Goal: Task Accomplishment & Management: Manage account settings

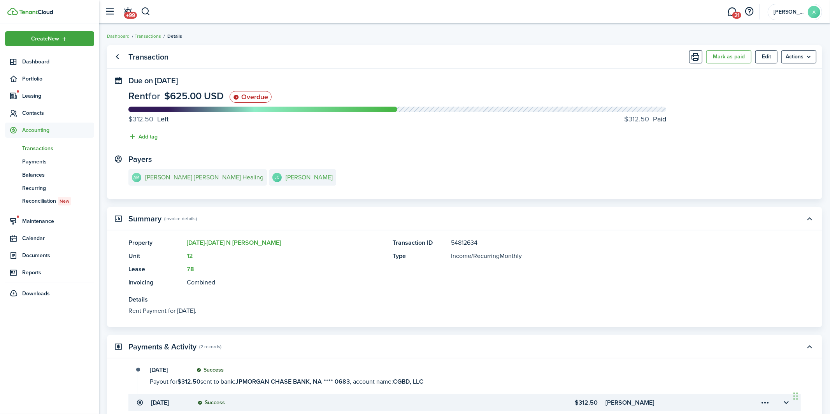
click at [184, 177] on e-details-info-title "[PERSON_NAME] [PERSON_NAME] Healing" at bounding box center [204, 177] width 118 height 7
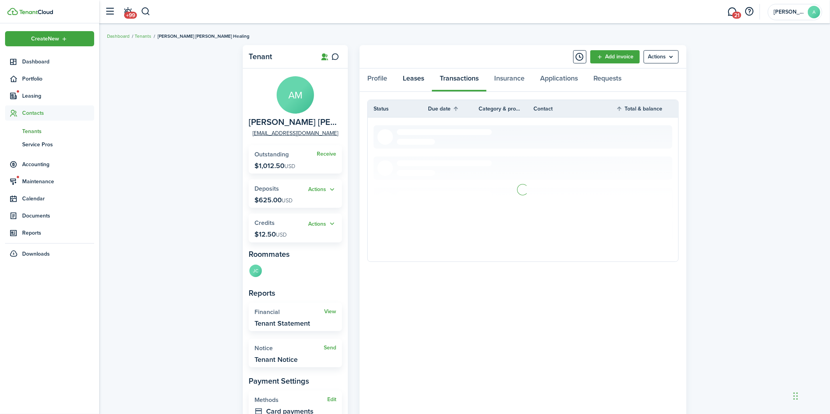
click at [410, 82] on link "Leases" at bounding box center [413, 79] width 37 height 23
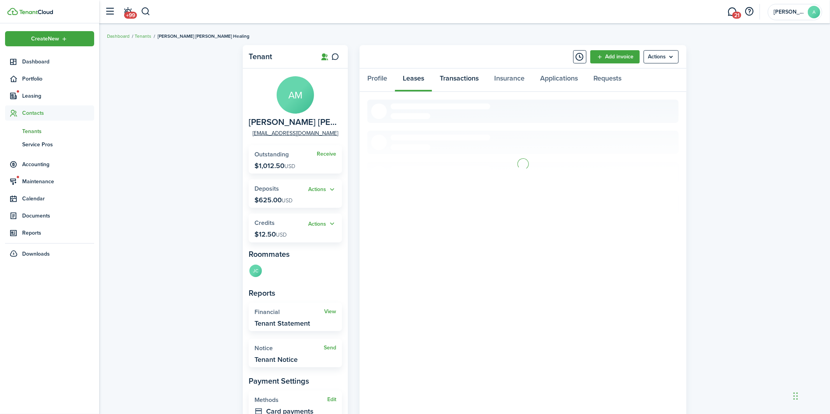
click at [457, 81] on link "Transactions" at bounding box center [459, 79] width 54 height 23
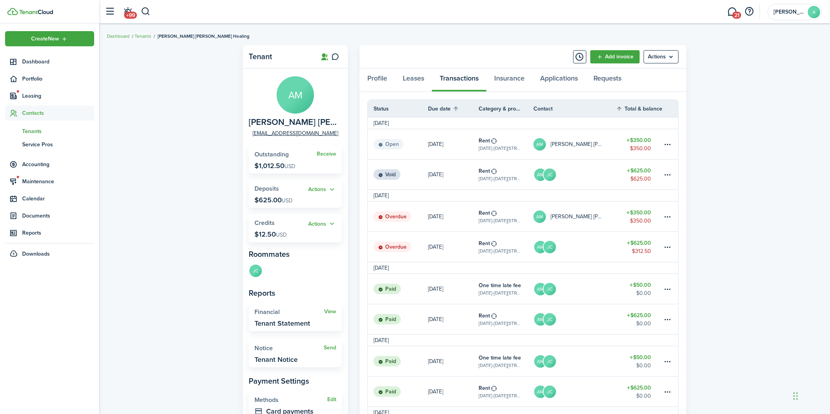
click at [436, 247] on p "[DATE]" at bounding box center [435, 247] width 15 height 8
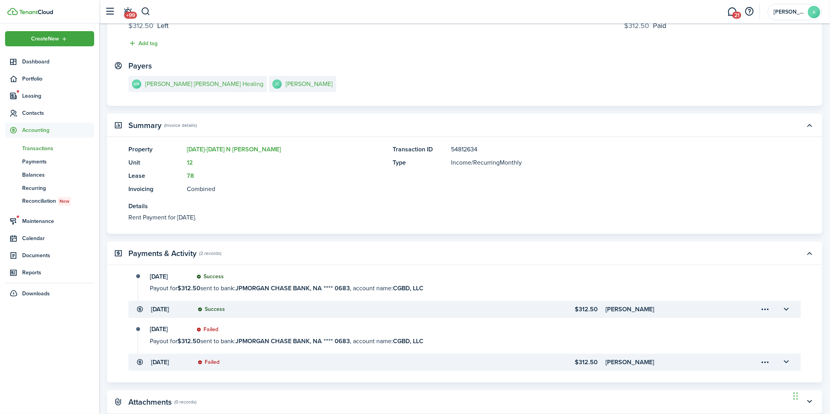
scroll to position [95, 0]
click at [164, 82] on e-details-info-title "[PERSON_NAME] [PERSON_NAME] Healing" at bounding box center [204, 82] width 118 height 7
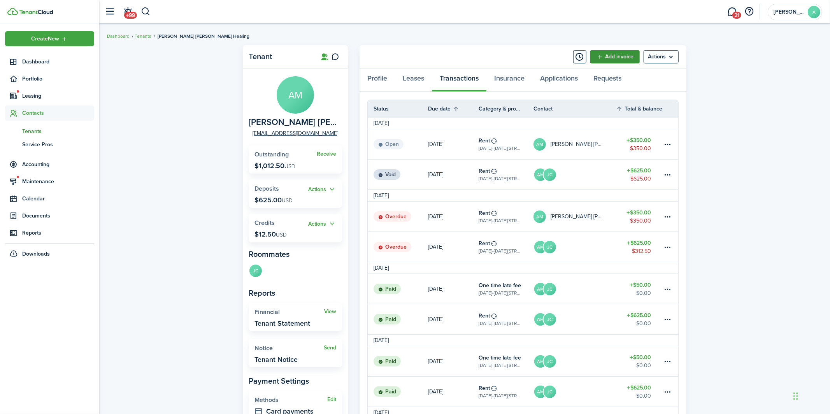
click at [613, 53] on link "Add invoice" at bounding box center [614, 56] width 49 height 13
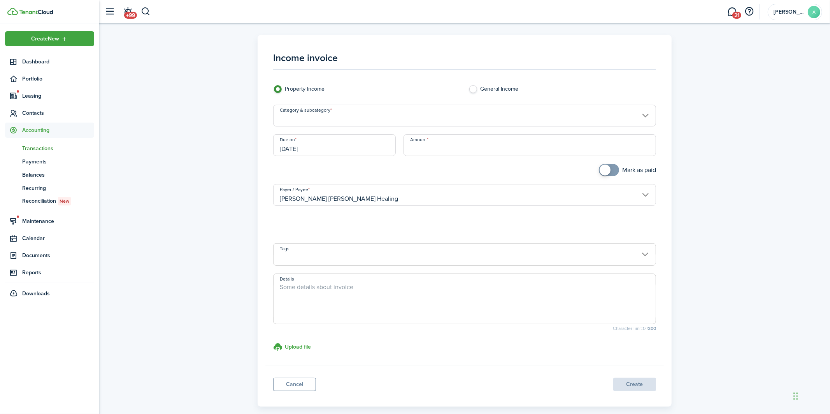
click at [316, 116] on input "Category & subcategory" at bounding box center [464, 116] width 383 height 22
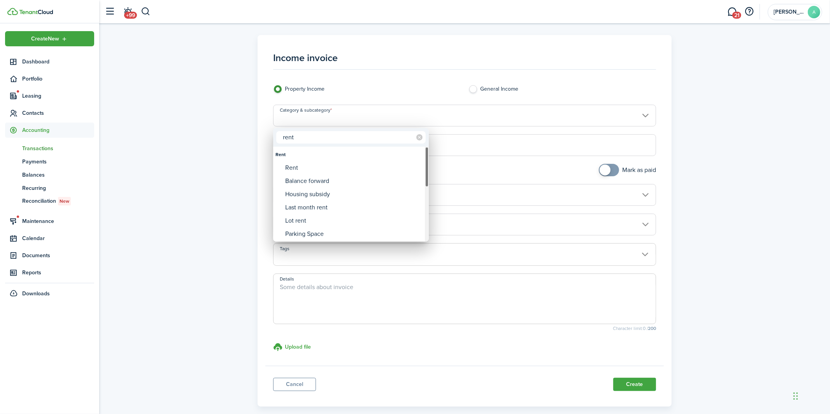
type input "rent"
click at [326, 165] on div "Rent" at bounding box center [354, 167] width 138 height 13
type input "Rent"
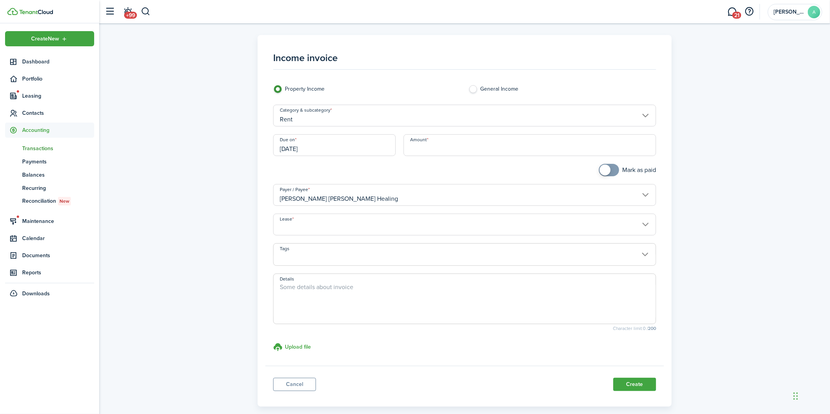
click at [324, 148] on input "[DATE]" at bounding box center [334, 145] width 123 height 22
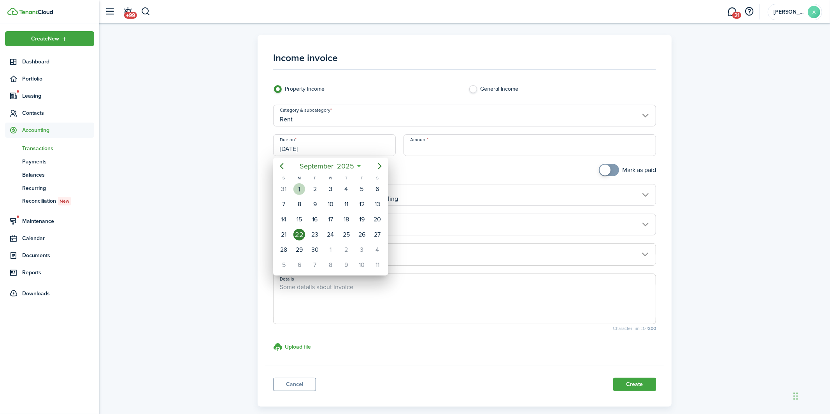
click at [298, 186] on div "1" at bounding box center [299, 189] width 12 height 12
type input "[DATE]"
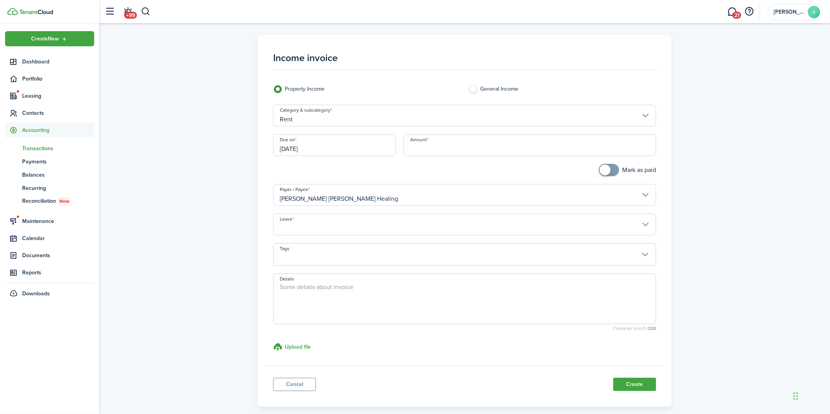
click at [451, 147] on input "Amount" at bounding box center [529, 145] width 252 height 22
click at [364, 228] on input "Lease" at bounding box center [464, 225] width 383 height 22
type input "$156.25"
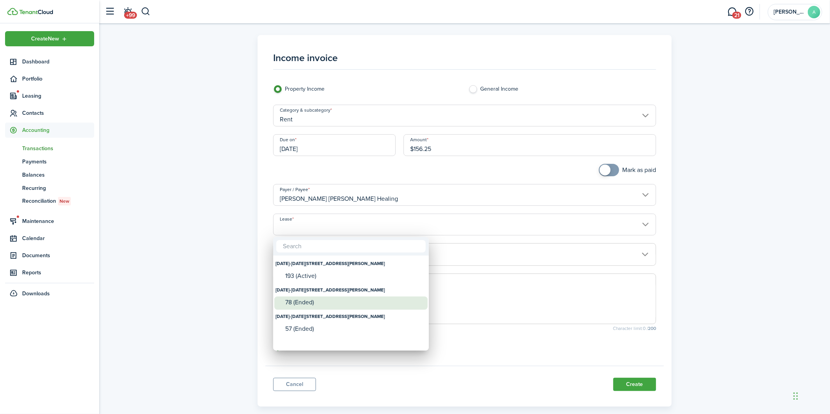
click at [317, 301] on div "78 (Ended)" at bounding box center [354, 302] width 138 height 7
type input "[DATE]-[DATE][STREET_ADDRESS][PERSON_NAME]. Lease #78 (Ended)"
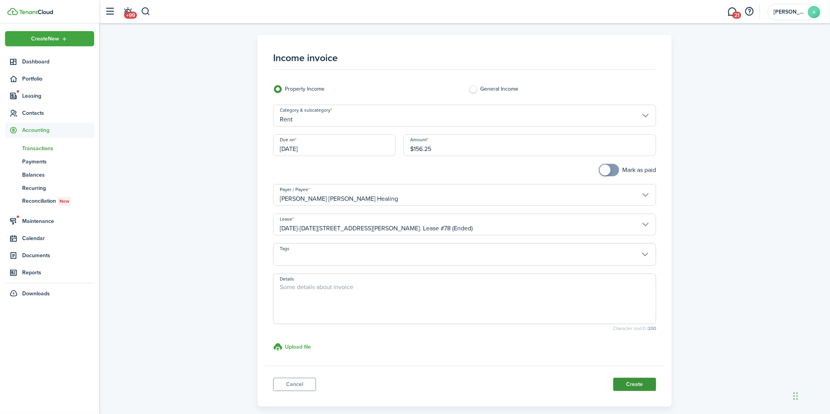
click at [646, 385] on button "Create" at bounding box center [634, 384] width 43 height 13
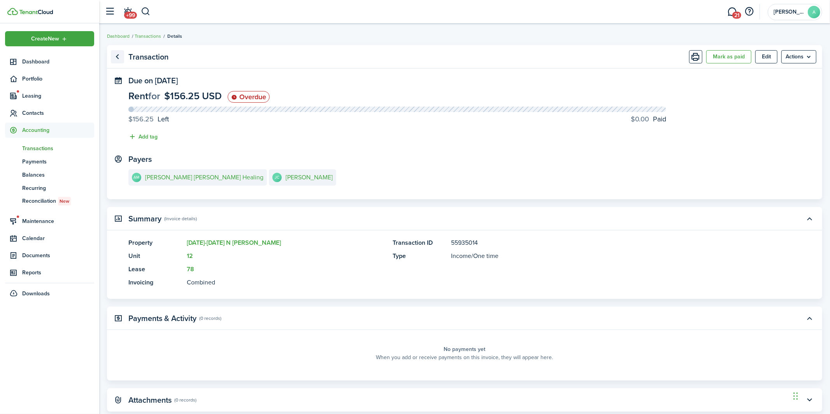
click at [119, 55] on link "Go back" at bounding box center [117, 56] width 13 height 13
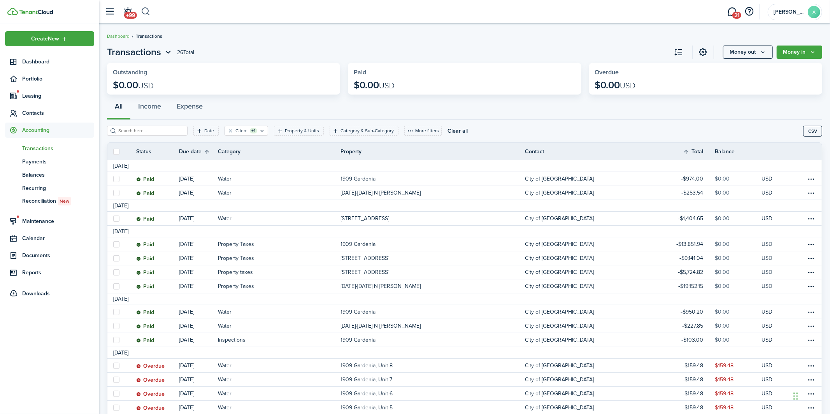
click at [146, 14] on button "button" at bounding box center [146, 11] width 10 height 13
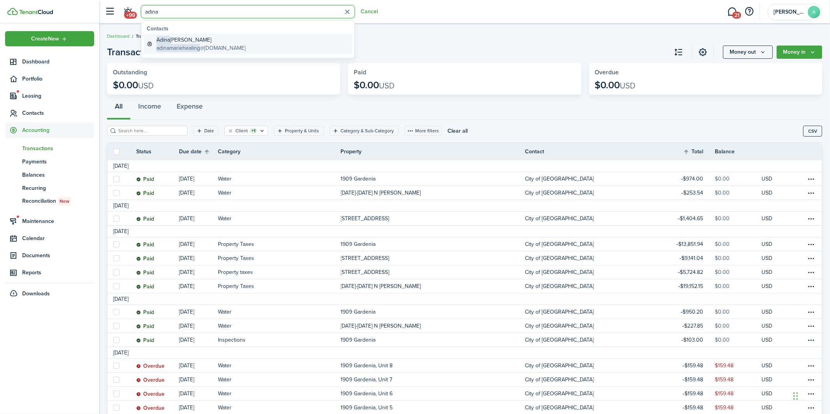
type input "adina"
click at [169, 39] on span "Adina" at bounding box center [163, 40] width 14 height 8
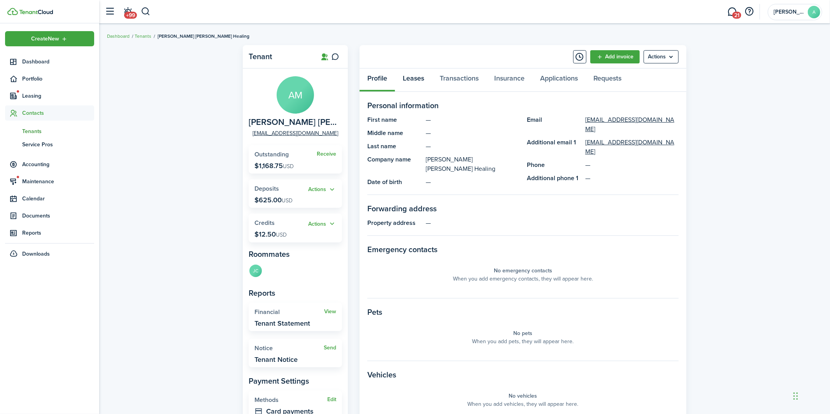
click at [406, 74] on link "Leases" at bounding box center [413, 79] width 37 height 23
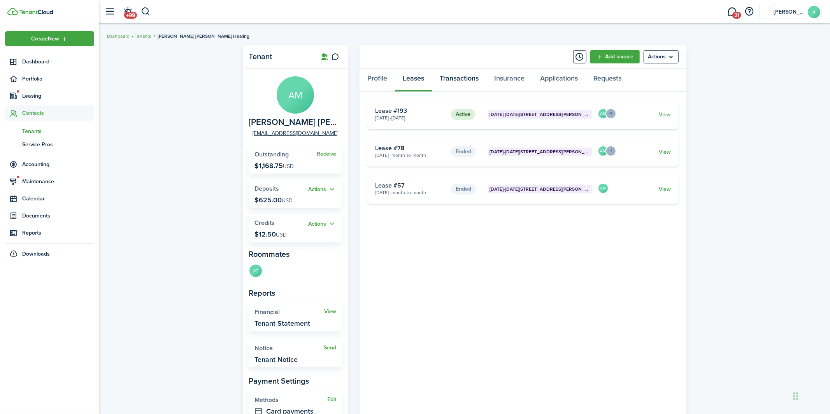
click at [457, 82] on link "Transactions" at bounding box center [459, 79] width 54 height 23
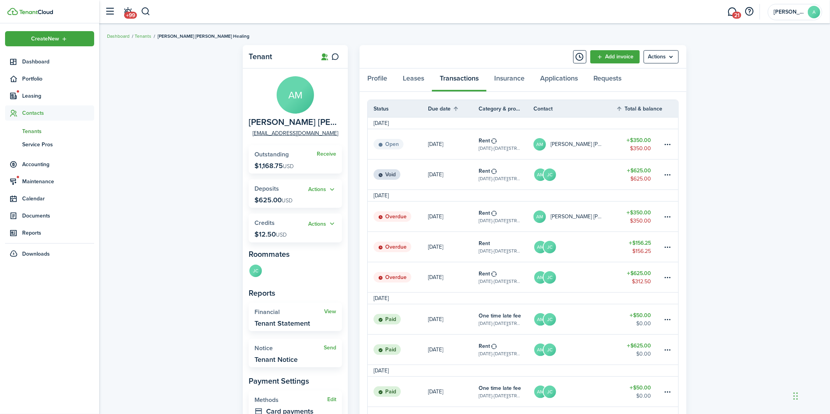
click at [568, 273] on link "AM JC" at bounding box center [574, 277] width 82 height 30
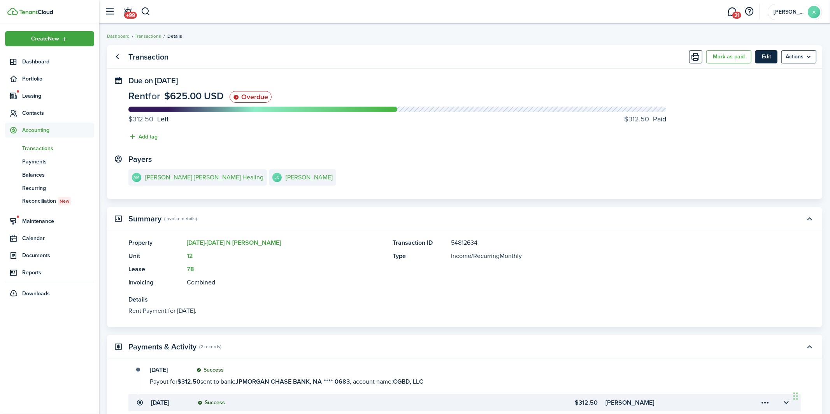
click at [760, 56] on button "Edit" at bounding box center [766, 56] width 22 height 13
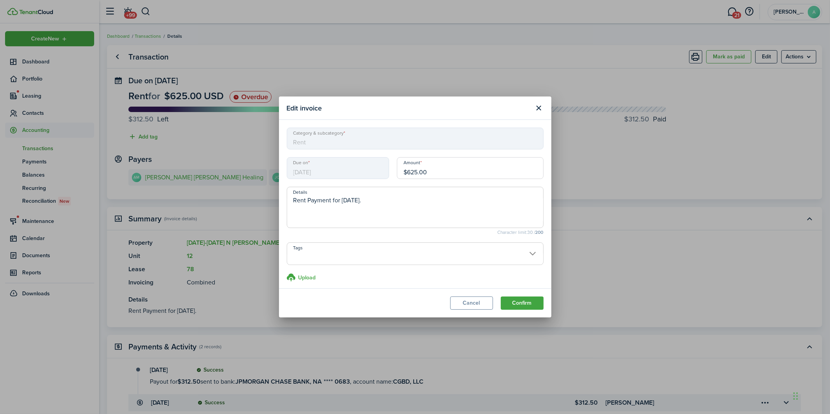
click at [462, 163] on input "$625.00" at bounding box center [470, 168] width 147 height 22
click at [453, 175] on input "$625.00" at bounding box center [470, 168] width 147 height 22
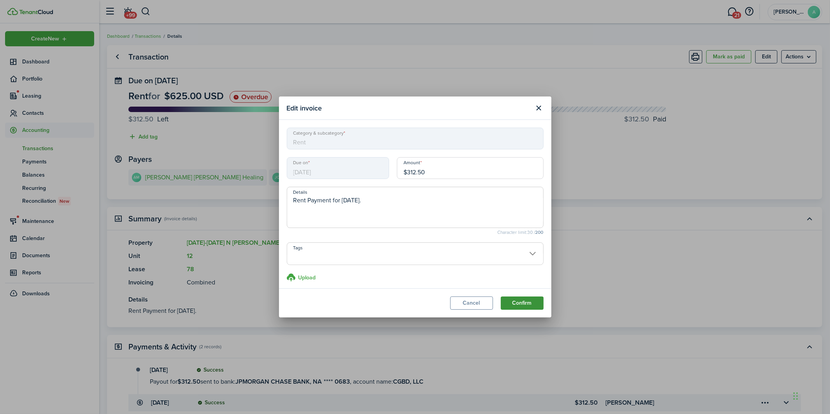
type input "$312.50"
click at [524, 296] on button "Confirm" at bounding box center [522, 302] width 43 height 13
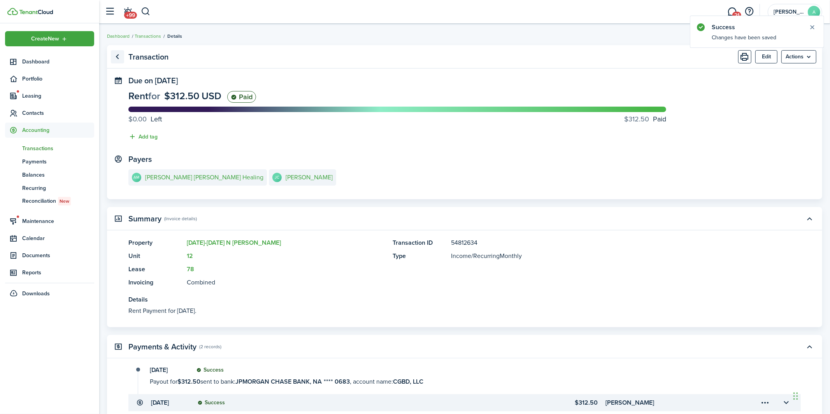
click at [111, 58] on link "Go back" at bounding box center [117, 56] width 13 height 13
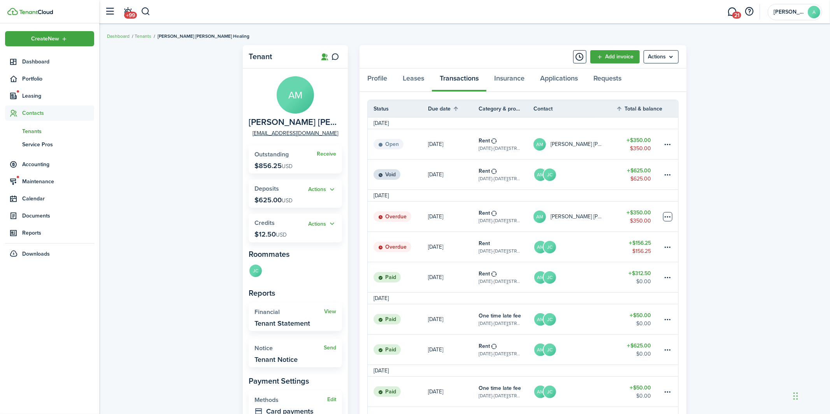
click at [666, 214] on table-menu-btn-icon at bounding box center [667, 216] width 9 height 9
click at [625, 342] on button "Delete" at bounding box center [638, 340] width 68 height 13
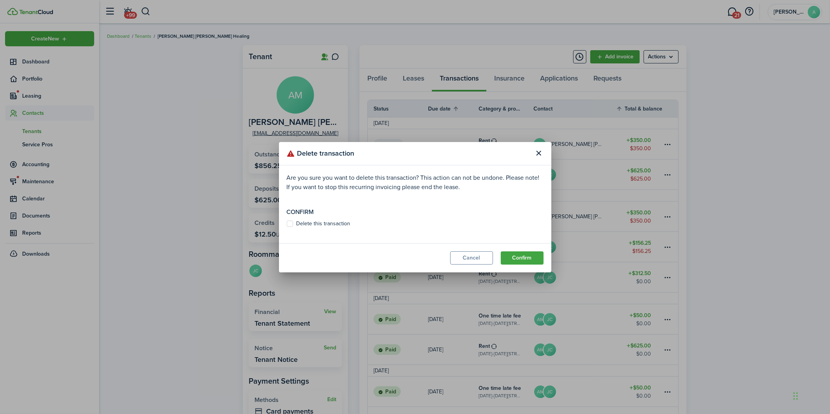
drag, startPoint x: 526, startPoint y: 256, endPoint x: 401, endPoint y: 226, distance: 128.1
click at [524, 256] on button "Confirm" at bounding box center [522, 257] width 43 height 13
click at [332, 221] on label "Delete this transaction" at bounding box center [319, 224] width 64 height 6
click at [287, 227] on input "Delete this transaction" at bounding box center [286, 227] width 0 height 0
checkbox input "true"
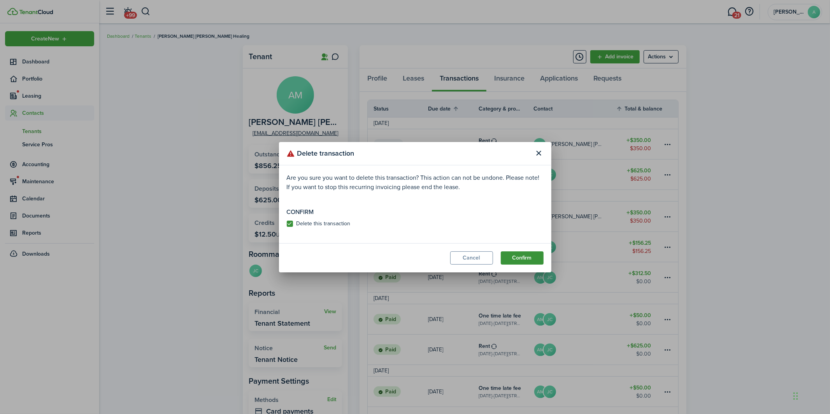
click at [534, 252] on button "Confirm" at bounding box center [522, 257] width 43 height 13
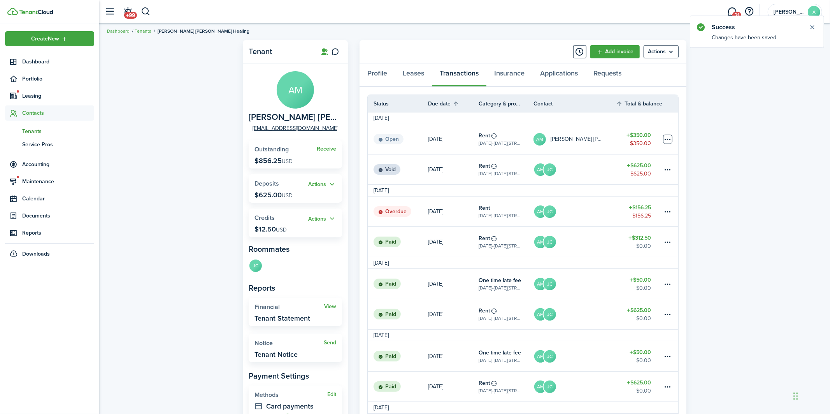
scroll to position [6, 0]
click at [663, 139] on table-menu-btn-icon at bounding box center [667, 138] width 9 height 9
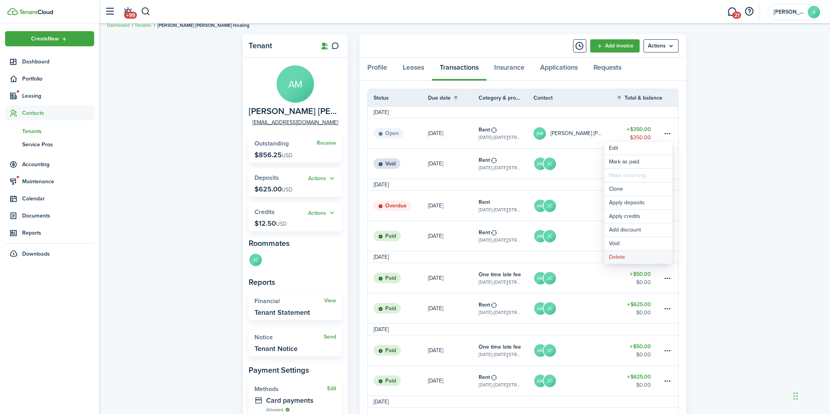
click at [647, 256] on button "Delete" at bounding box center [638, 256] width 68 height 13
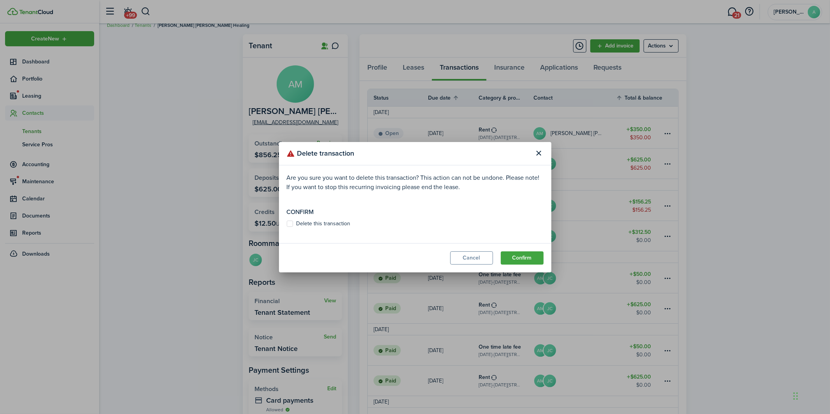
drag, startPoint x: 322, startPoint y: 219, endPoint x: 348, endPoint y: 226, distance: 26.6
click at [322, 221] on label "Delete this transaction" at bounding box center [319, 224] width 64 height 6
click at [287, 223] on input "Delete this transaction" at bounding box center [286, 223] width 0 height 0
checkbox input "true"
click at [520, 257] on button "Confirm" at bounding box center [522, 257] width 43 height 13
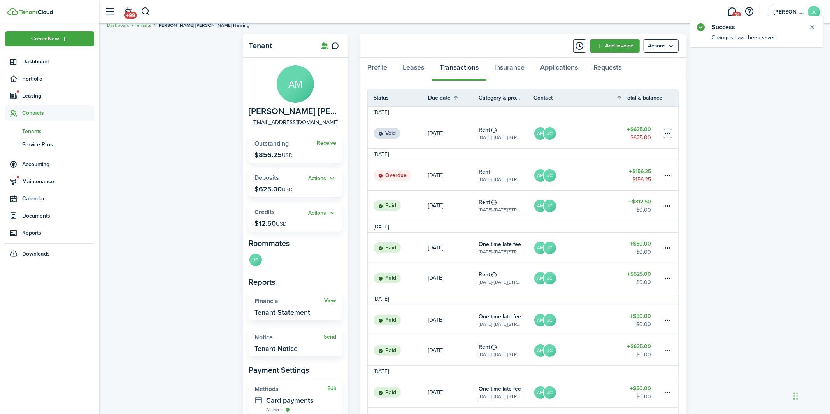
click at [664, 133] on table-menu-btn-icon at bounding box center [667, 133] width 9 height 9
click at [629, 254] on button "Delete" at bounding box center [638, 256] width 68 height 13
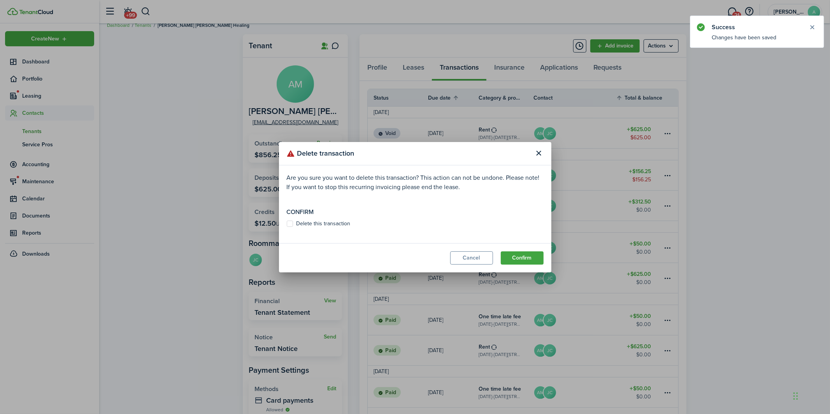
click at [333, 218] on modal-body "Are you sure you want to delete this transaction? This action can not be undone…" at bounding box center [415, 204] width 272 height 78
drag, startPoint x: 334, startPoint y: 221, endPoint x: 343, endPoint y: 225, distance: 9.6
click at [334, 221] on label "Delete this transaction" at bounding box center [319, 224] width 64 height 6
click at [287, 223] on input "Delete this transaction" at bounding box center [286, 223] width 0 height 0
checkbox input "true"
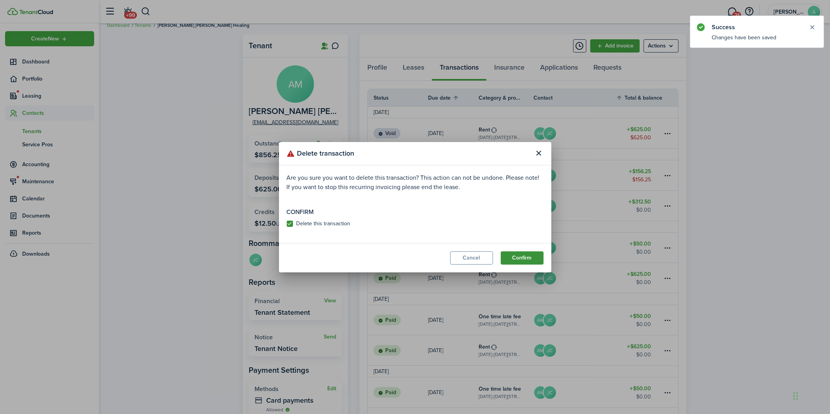
click at [536, 261] on button "Confirm" at bounding box center [522, 257] width 43 height 13
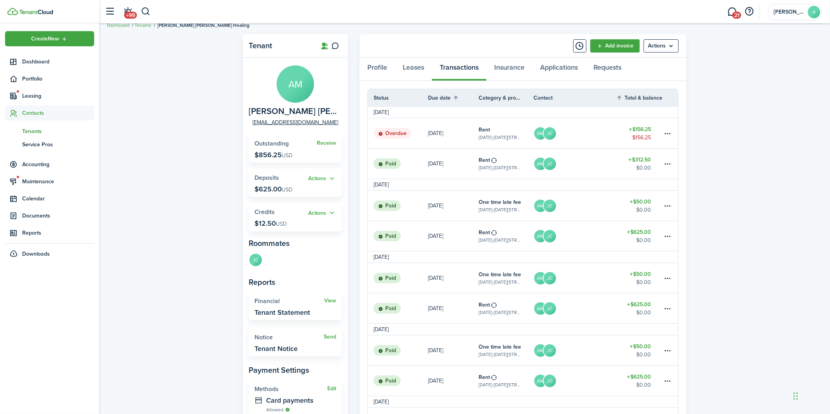
click at [615, 35] on panel-main-header "Add invoice Actions" at bounding box center [522, 45] width 327 height 23
click at [616, 39] on link "Add invoice" at bounding box center [614, 45] width 49 height 13
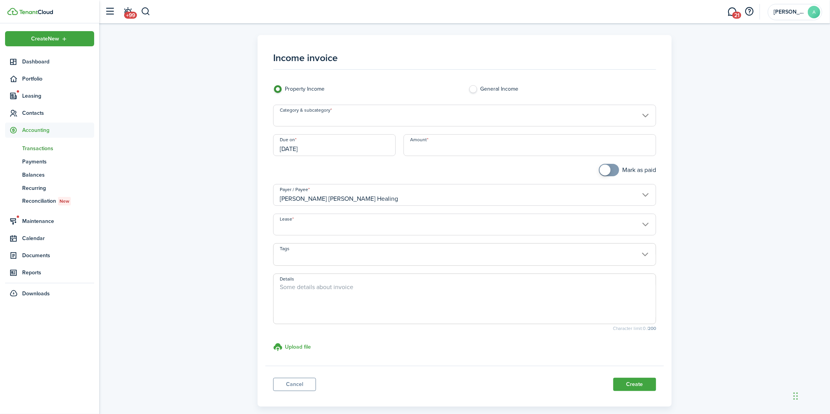
click at [287, 153] on input "[DATE]" at bounding box center [334, 145] width 123 height 22
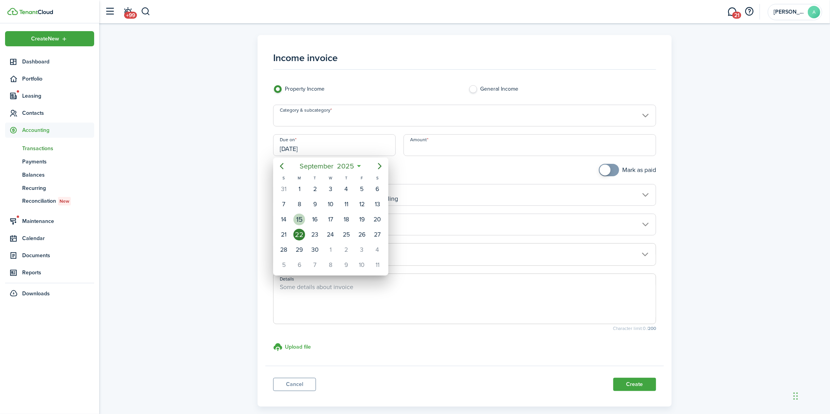
click at [299, 215] on div "15" at bounding box center [299, 220] width 12 height 12
type input "[DATE]"
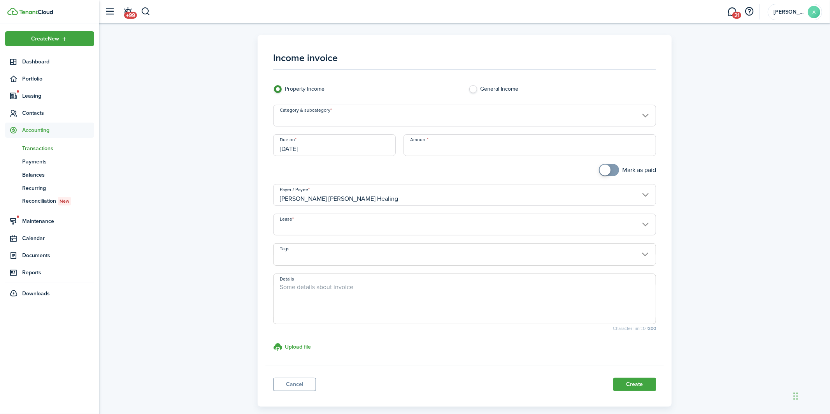
click at [421, 158] on div "Amount" at bounding box center [529, 149] width 260 height 30
click at [429, 148] on input "Amount" at bounding box center [529, 145] width 252 height 22
click at [359, 119] on input "Category & subcategory" at bounding box center [464, 116] width 383 height 22
type input "$250.00"
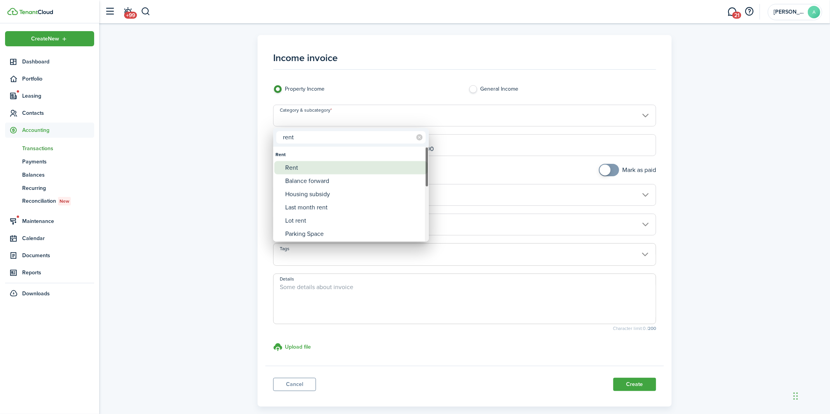
type input "rent"
click at [312, 165] on div "Rent" at bounding box center [354, 167] width 138 height 13
type input "Rent"
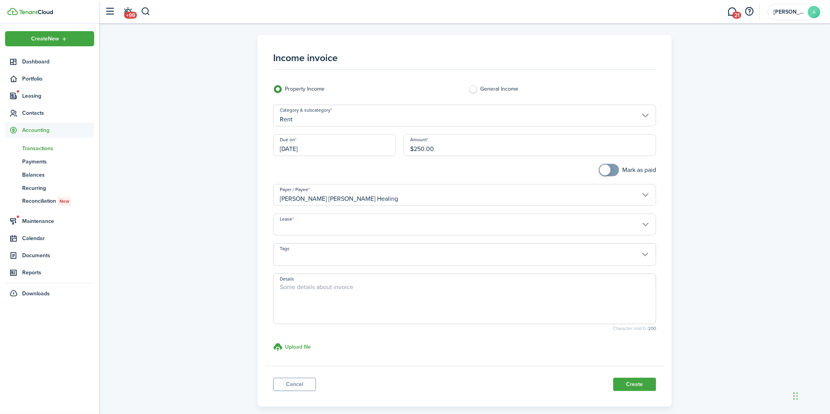
drag, startPoint x: 459, startPoint y: 235, endPoint x: 454, endPoint y: 231, distance: 7.2
click at [459, 235] on div "Lease" at bounding box center [464, 229] width 391 height 30
click at [453, 228] on input "Lease" at bounding box center [464, 225] width 383 height 22
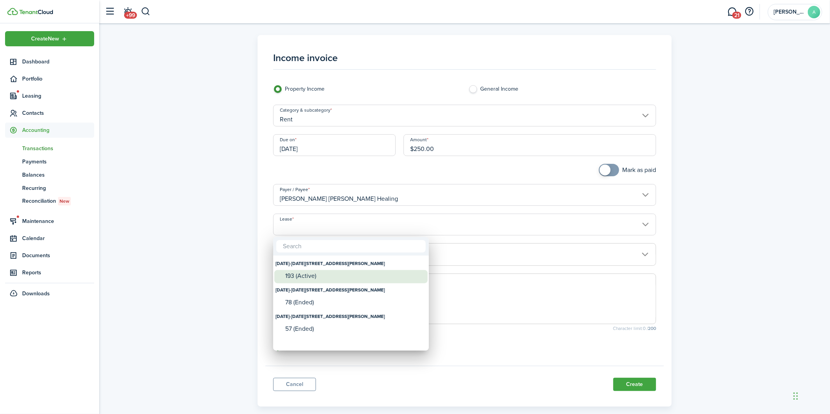
click at [347, 270] on div "193 (Active)" at bounding box center [354, 276] width 138 height 12
type input "[DATE]-[DATE][STREET_ADDRESS][PERSON_NAME]. Lease #193 (Active)"
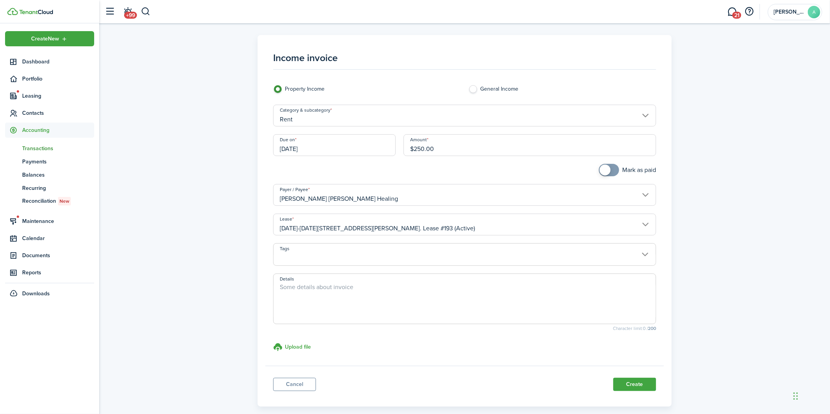
click at [632, 377] on panel-main-footer "Cancel Create" at bounding box center [464, 382] width 398 height 33
click at [463, 159] on div "Amount $250.00" at bounding box center [529, 149] width 260 height 30
click at [461, 146] on input "$250.00" at bounding box center [529, 145] width 252 height 22
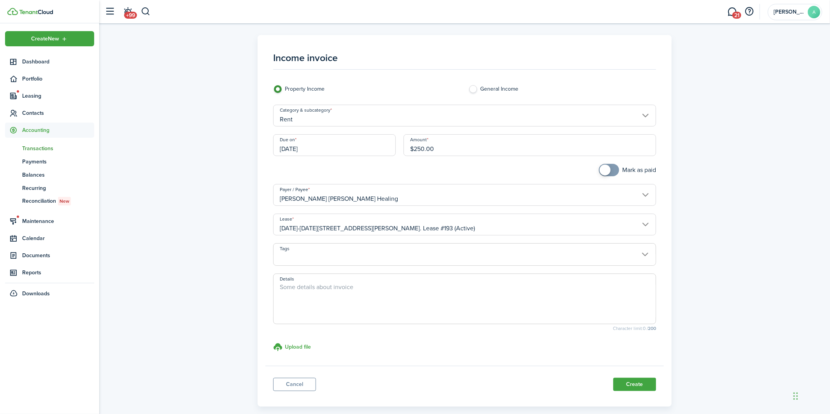
click at [461, 146] on input "$250.00" at bounding box center [529, 145] width 252 height 22
type input "$350.00"
click at [637, 378] on button "Create" at bounding box center [634, 384] width 43 height 13
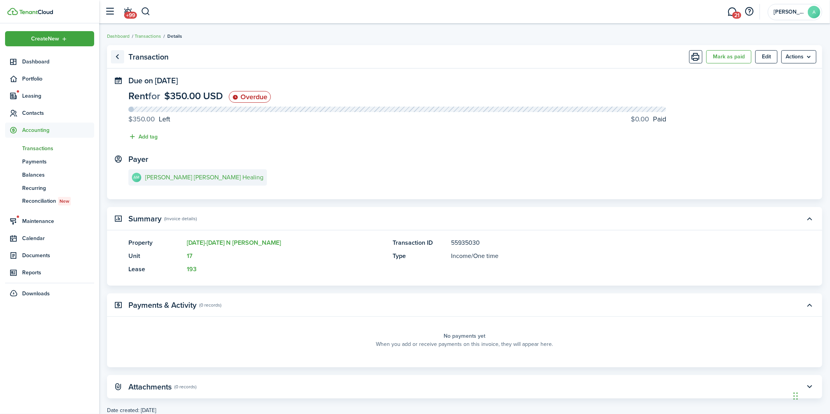
click at [118, 56] on link "Go back" at bounding box center [117, 56] width 13 height 13
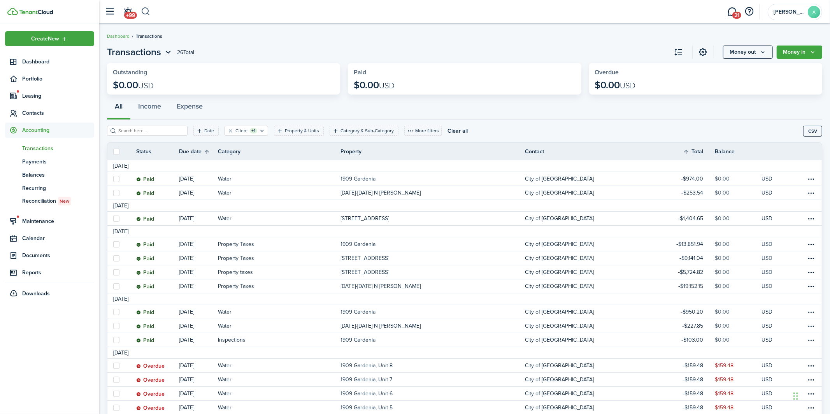
click at [145, 11] on button "button" at bounding box center [146, 11] width 10 height 13
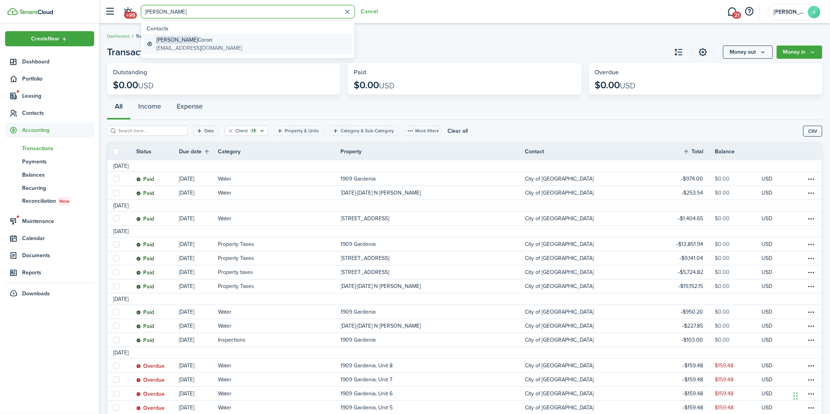
type input "[PERSON_NAME]"
click at [165, 42] on span "[PERSON_NAME]" at bounding box center [176, 40] width 41 height 8
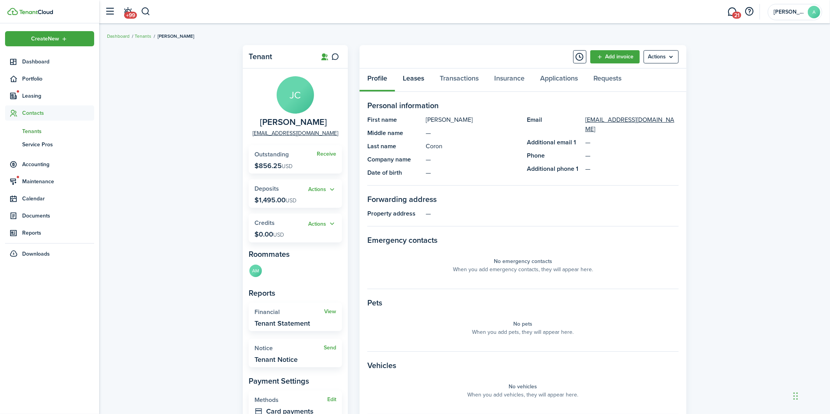
click at [419, 84] on link "Leases" at bounding box center [413, 79] width 37 height 23
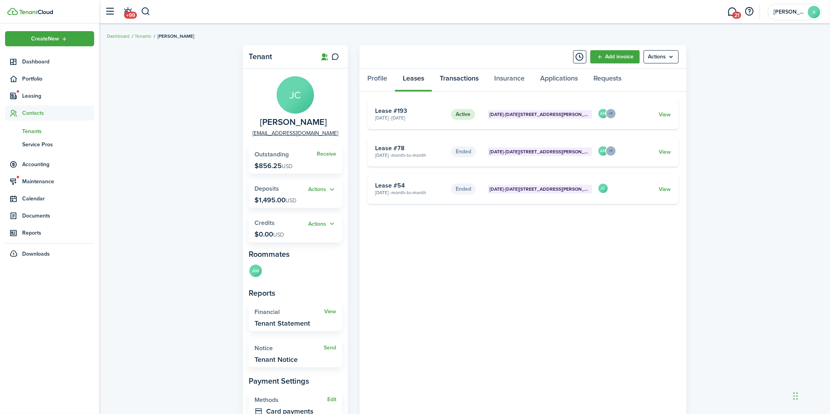
click at [448, 83] on link "Transactions" at bounding box center [459, 79] width 54 height 23
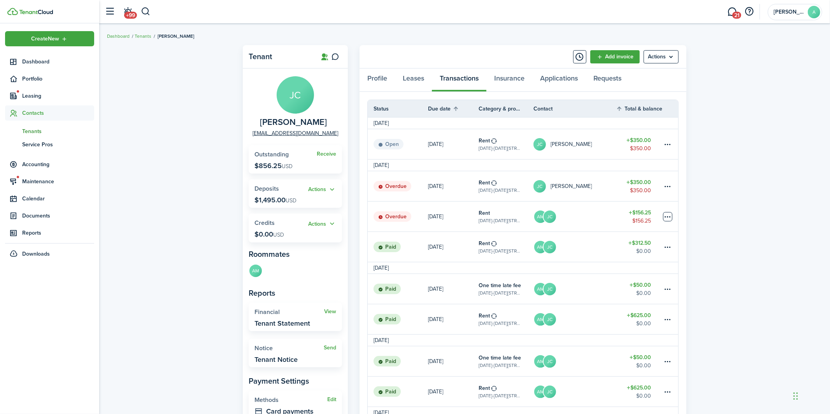
click at [671, 213] on table-menu-btn-icon at bounding box center [667, 216] width 9 height 9
click at [569, 215] on link "AM JC" at bounding box center [574, 216] width 82 height 30
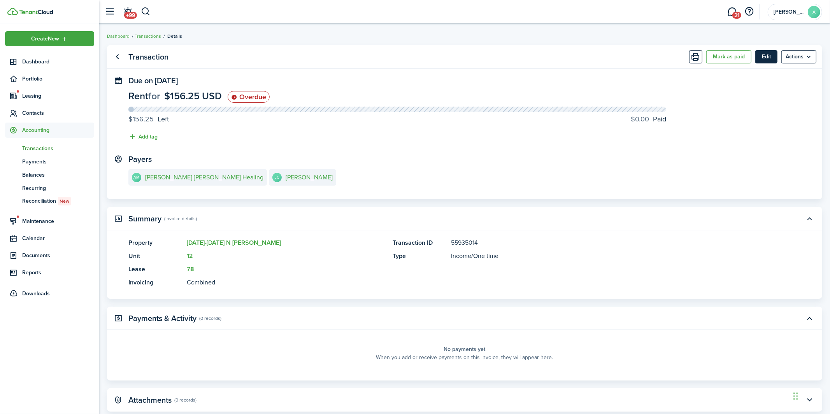
click at [772, 58] on button "Edit" at bounding box center [766, 56] width 22 height 13
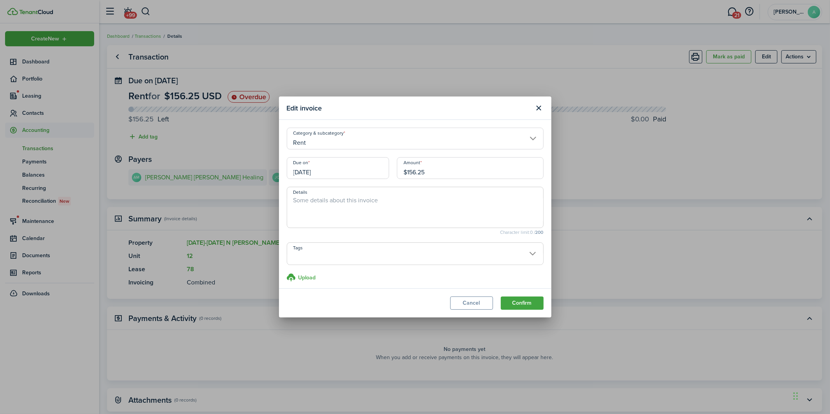
click at [526, 107] on modal-title "Edit invoice" at bounding box center [408, 107] width 243 height 15
drag, startPoint x: 546, startPoint y: 93, endPoint x: 544, endPoint y: 97, distance: 5.1
click at [546, 93] on div "Edit invoice Category & subcategory Rent Due on [DATE] Amount $156.25 Details C…" at bounding box center [415, 207] width 830 height 414
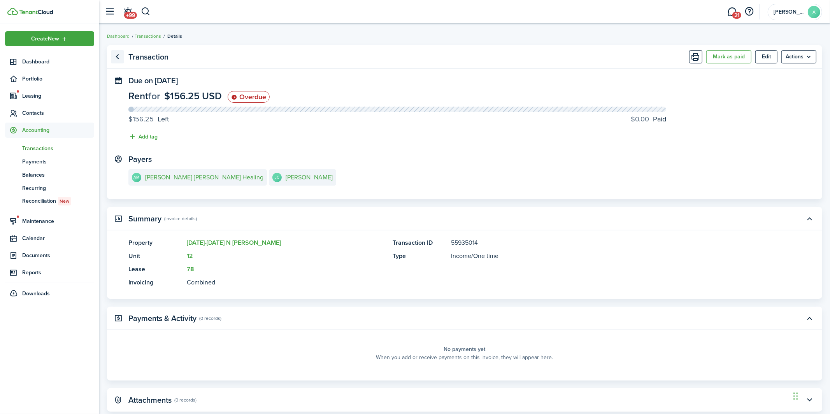
click at [120, 61] on link "Go back" at bounding box center [117, 56] width 13 height 13
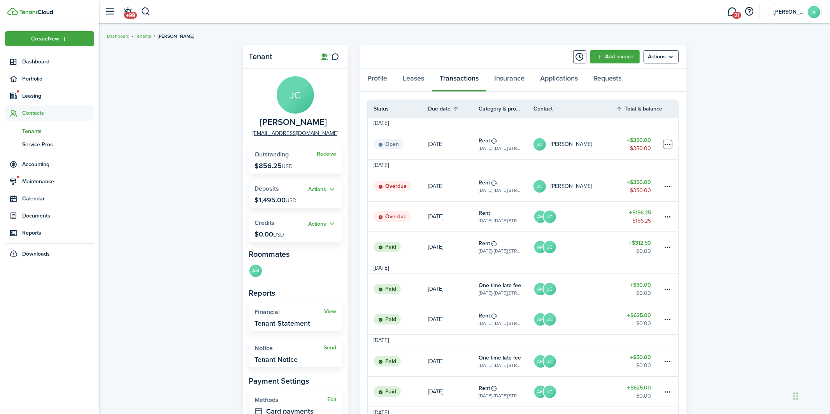
click at [670, 141] on table-menu-btn-icon at bounding box center [667, 144] width 9 height 9
click at [626, 266] on button "Delete" at bounding box center [638, 268] width 68 height 13
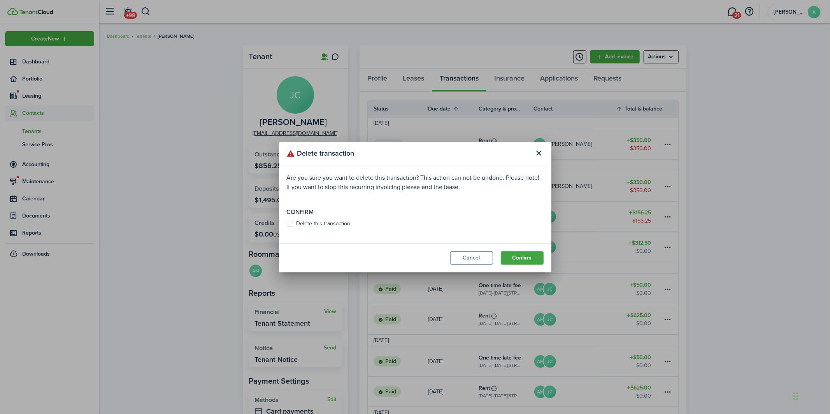
click at [312, 222] on label "Delete this transaction" at bounding box center [319, 224] width 64 height 6
click at [287, 223] on input "Delete this transaction" at bounding box center [286, 223] width 0 height 0
checkbox input "true"
click at [534, 261] on button "Confirm" at bounding box center [522, 257] width 43 height 13
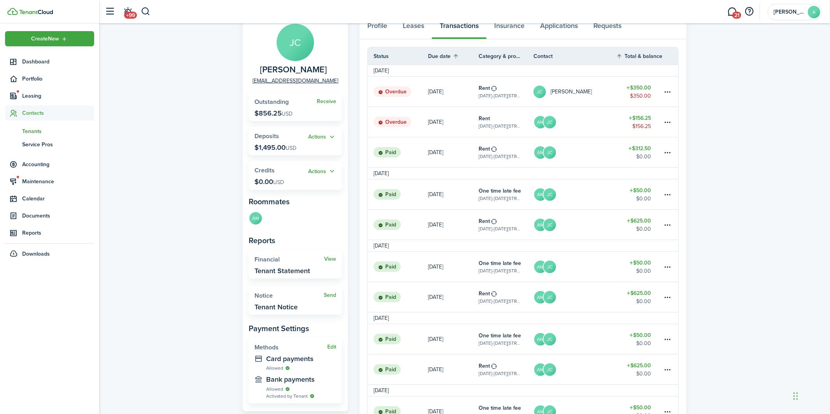
scroll to position [60, 0]
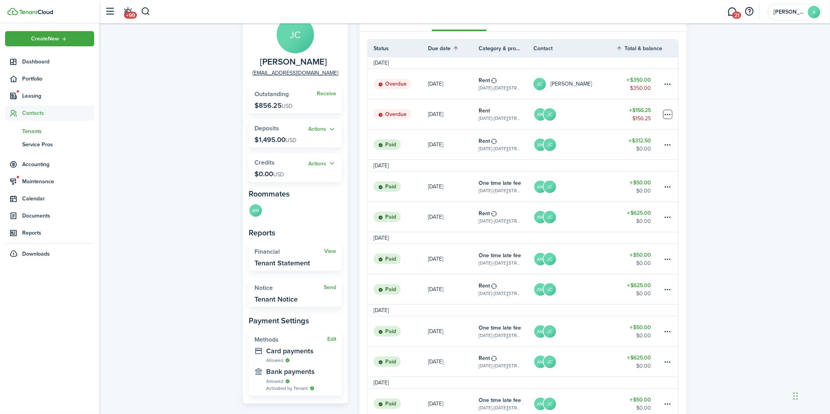
click at [664, 112] on table-menu-btn-icon at bounding box center [667, 114] width 9 height 9
click at [622, 238] on button "Delete" at bounding box center [638, 237] width 68 height 13
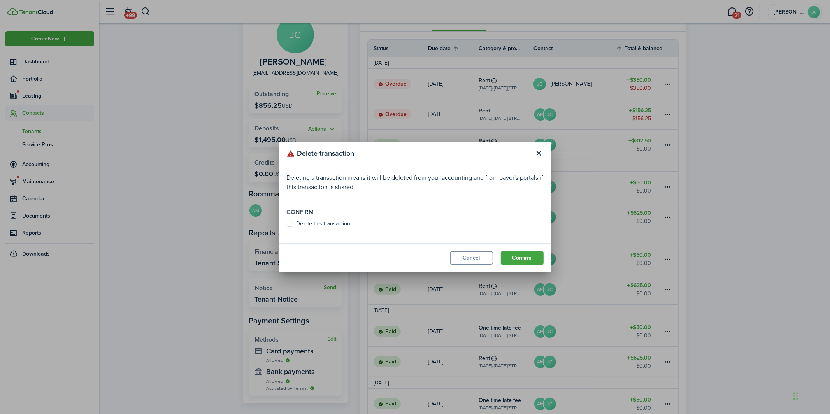
drag, startPoint x: 314, startPoint y: 222, endPoint x: 368, endPoint y: 240, distance: 57.2
click at [314, 222] on label "Delete this transaction" at bounding box center [319, 224] width 64 height 6
click at [287, 223] on input "Delete this transaction" at bounding box center [286, 223] width 0 height 0
checkbox input "true"
click at [528, 256] on button "Confirm" at bounding box center [522, 257] width 43 height 13
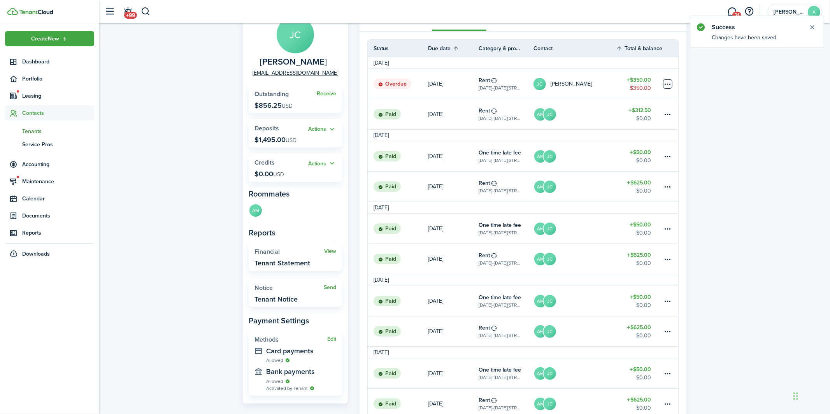
click at [664, 81] on table-menu-btn-icon at bounding box center [667, 83] width 9 height 9
click at [624, 102] on button "Edit" at bounding box center [638, 98] width 68 height 13
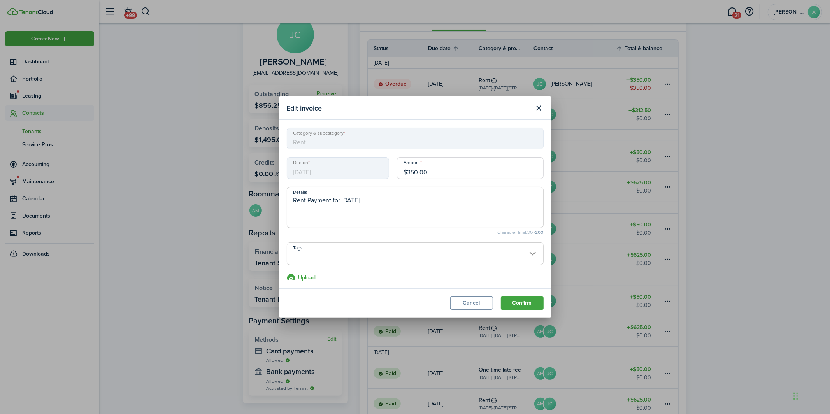
click at [422, 175] on input "$350.00" at bounding box center [470, 168] width 147 height 22
type input "$175.00"
drag, startPoint x: 536, startPoint y: 306, endPoint x: 532, endPoint y: 196, distance: 109.4
click at [532, 196] on section "Edit invoice Category & subcategory Rent Due on [DATE] Amount $175.00 Details R…" at bounding box center [415, 206] width 272 height 221
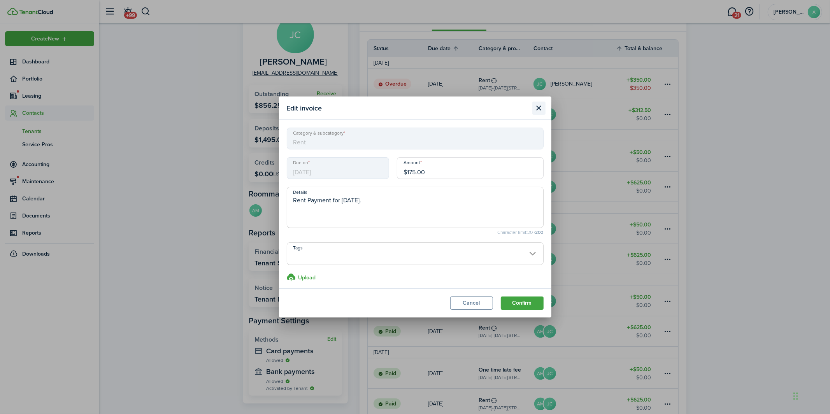
click at [540, 106] on button "Close modal" at bounding box center [538, 108] width 13 height 13
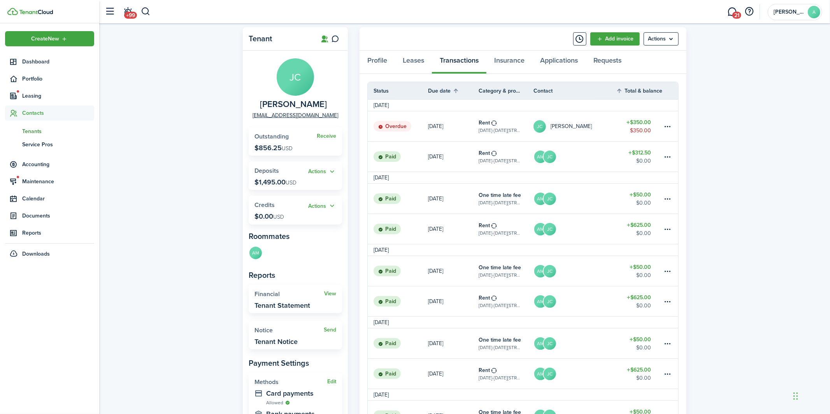
scroll to position [0, 0]
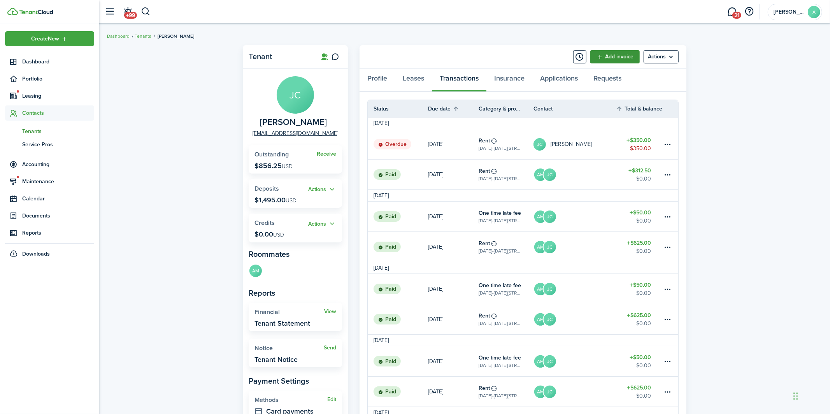
click at [617, 56] on link "Add invoice" at bounding box center [614, 56] width 49 height 13
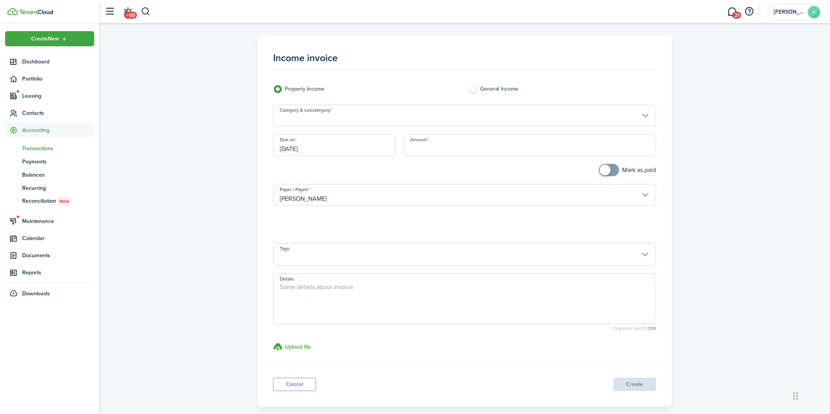
click at [344, 116] on input "Category & subcategory" at bounding box center [464, 116] width 383 height 22
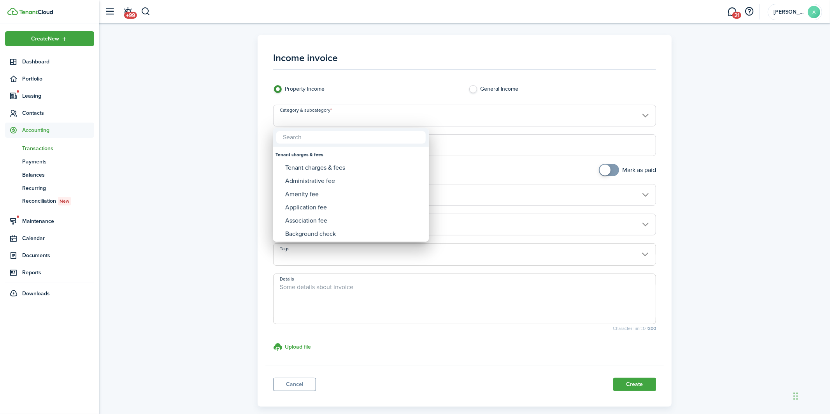
type input "e"
type input "rent"
click at [304, 166] on div "Rent" at bounding box center [354, 167] width 138 height 13
type input "Rent"
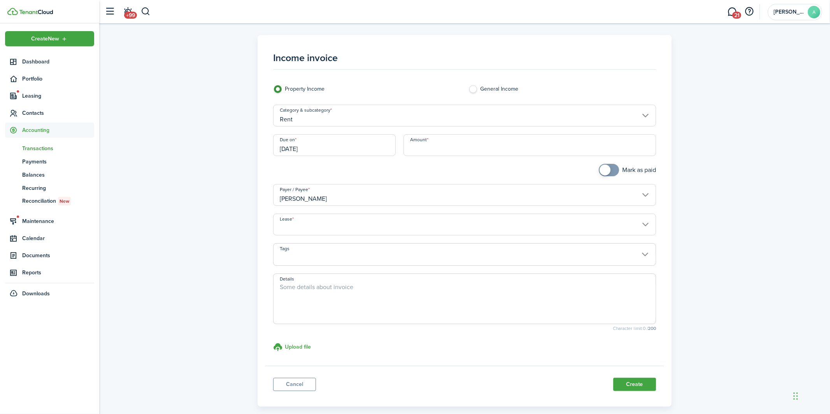
click at [312, 147] on input "[DATE]" at bounding box center [334, 145] width 123 height 22
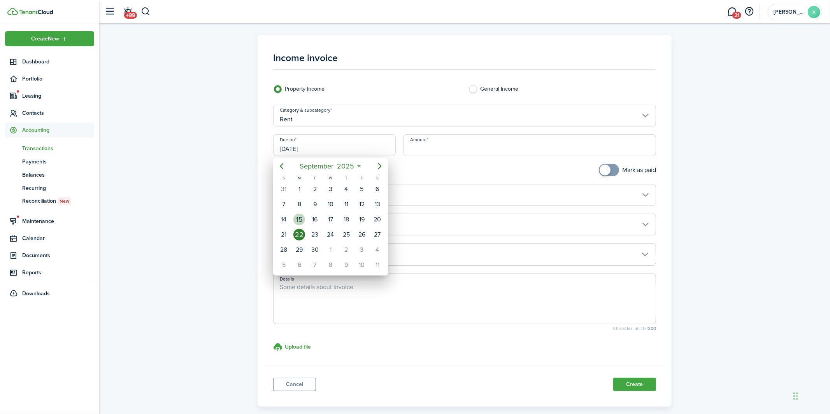
drag, startPoint x: 301, startPoint y: 218, endPoint x: 308, endPoint y: 211, distance: 10.5
click at [301, 218] on div "15" at bounding box center [299, 220] width 12 height 12
type input "[DATE]"
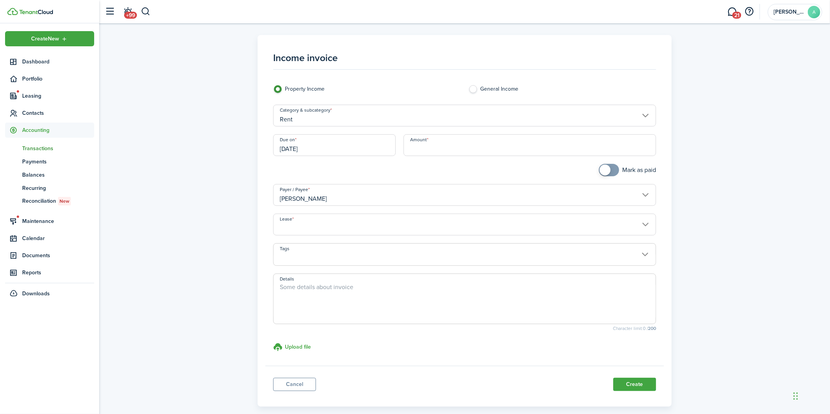
click at [474, 146] on input "Amount" at bounding box center [529, 145] width 252 height 22
click at [296, 226] on input "Lease" at bounding box center [464, 225] width 383 height 22
type input "$20.10"
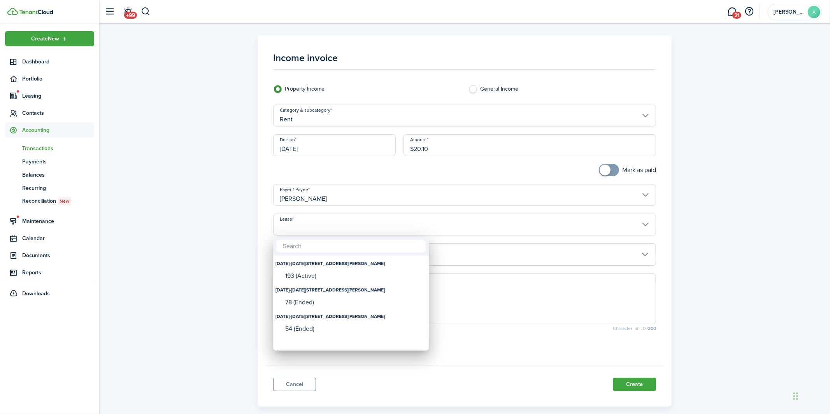
click at [329, 233] on div at bounding box center [415, 207] width 954 height 538
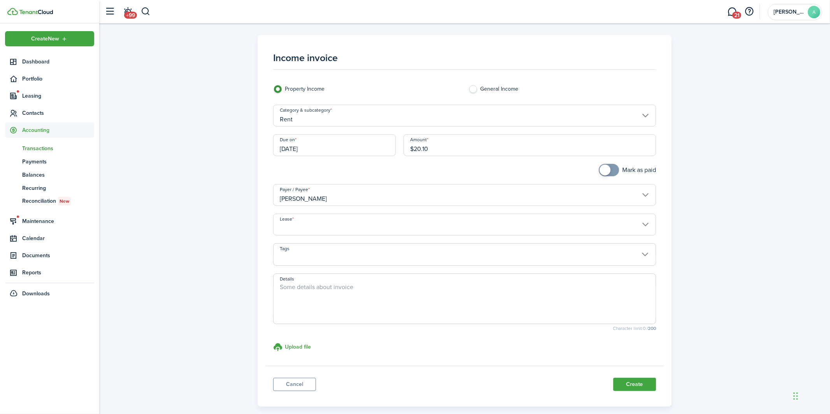
click at [331, 228] on input "Lease" at bounding box center [464, 225] width 383 height 22
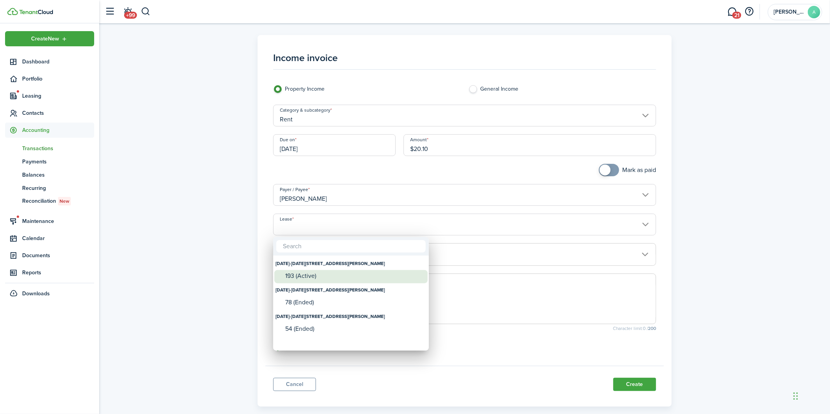
click at [308, 277] on div "193 (Active)" at bounding box center [354, 275] width 138 height 7
type input "[DATE]-[DATE][STREET_ADDRESS][PERSON_NAME]. Lease #193 (Active)"
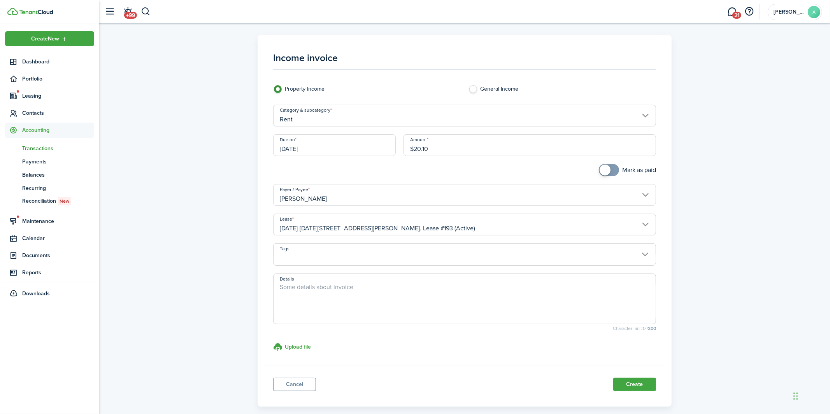
click at [635, 381] on button "Create" at bounding box center [634, 384] width 43 height 13
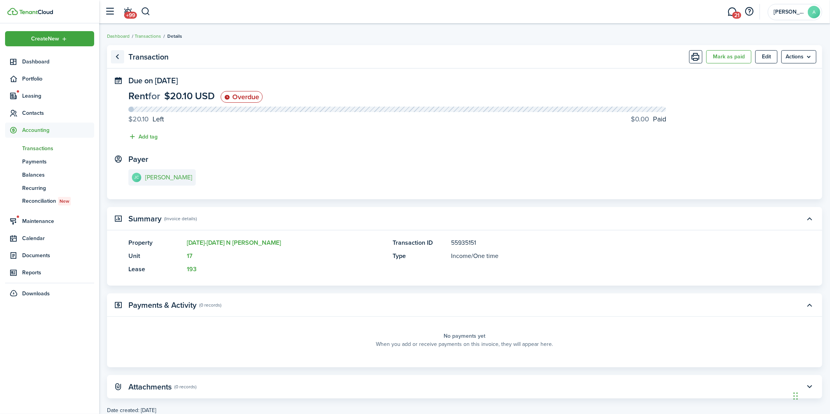
click at [119, 52] on link "Go back" at bounding box center [117, 56] width 13 height 13
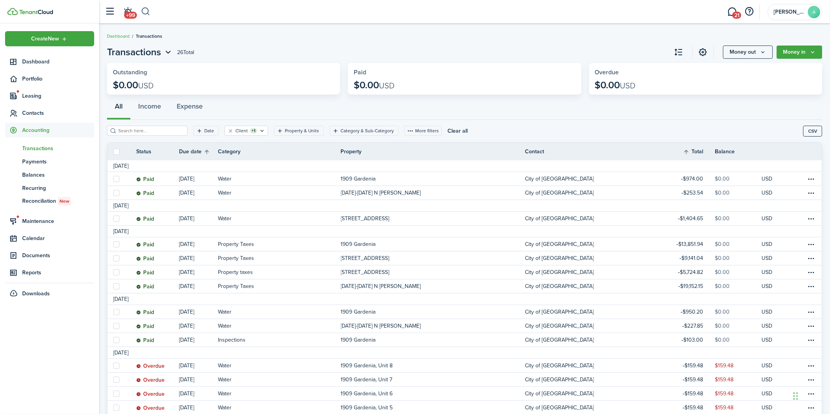
click at [148, 15] on button "button" at bounding box center [146, 11] width 10 height 13
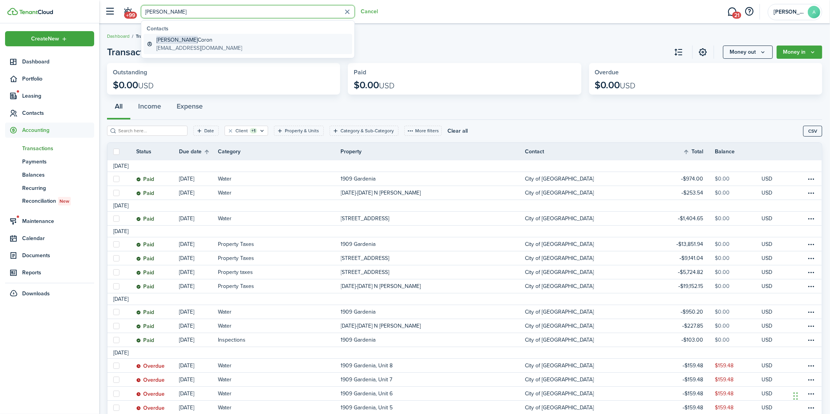
type input "[PERSON_NAME]"
click at [174, 45] on global-search-item-description "[EMAIL_ADDRESS][DOMAIN_NAME]" at bounding box center [199, 48] width 86 height 8
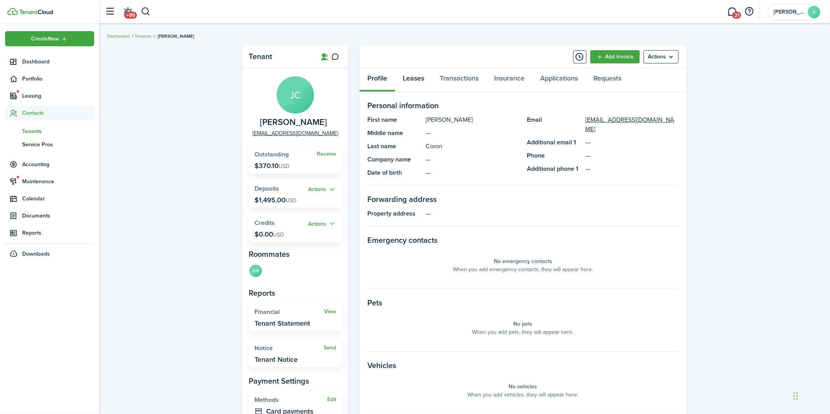
click at [424, 81] on link "Leases" at bounding box center [413, 79] width 37 height 23
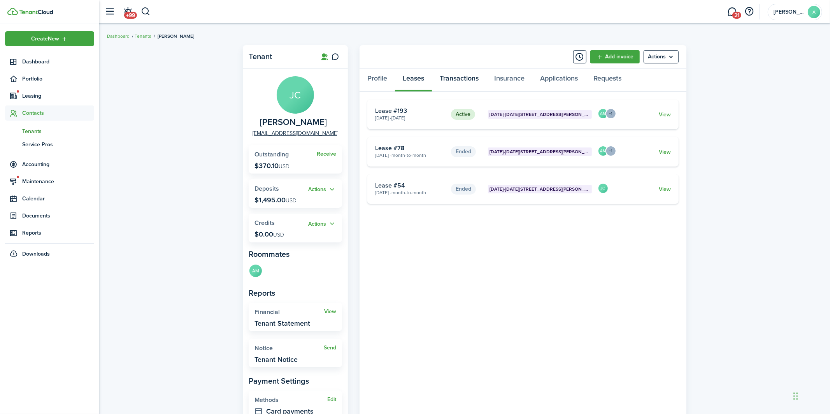
click at [440, 80] on link "Transactions" at bounding box center [459, 79] width 54 height 23
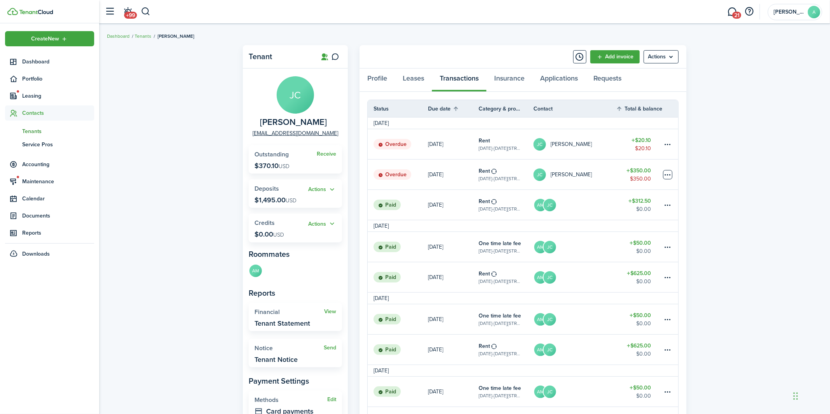
click at [664, 174] on table-menu-btn-icon at bounding box center [667, 174] width 9 height 9
click at [629, 296] on button "Delete" at bounding box center [638, 298] width 68 height 13
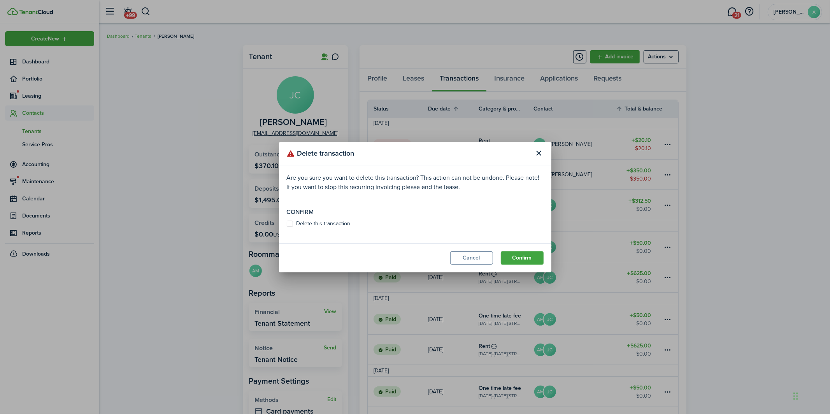
click at [341, 209] on modal-body "Are you sure you want to delete this transaction? This action can not be undone…" at bounding box center [415, 204] width 272 height 78
click at [320, 218] on modal-body "Are you sure you want to delete this transaction? This action can not be undone…" at bounding box center [415, 204] width 272 height 78
click at [329, 223] on label "Delete this transaction" at bounding box center [319, 224] width 64 height 6
click at [287, 223] on input "Delete this transaction" at bounding box center [286, 223] width 0 height 0
checkbox input "true"
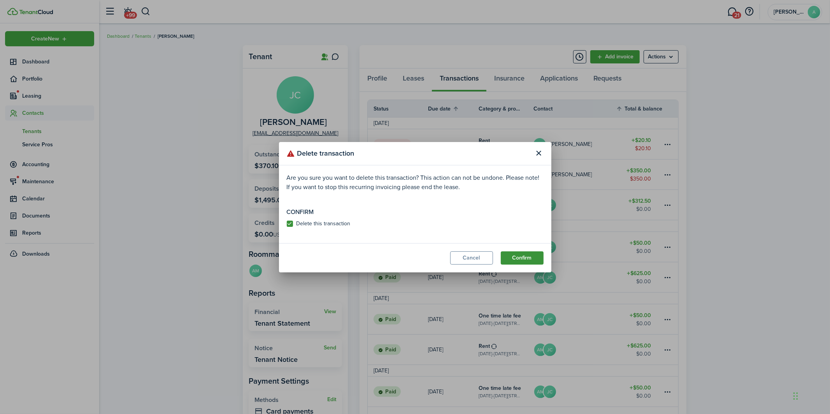
click at [536, 256] on button "Confirm" at bounding box center [522, 257] width 43 height 13
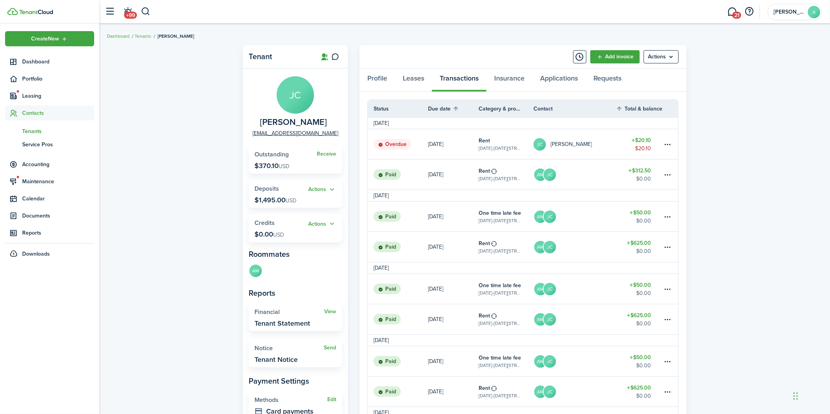
click at [522, 172] on link "Rent [DATE][STREET_ADDRESS][DATE][PERSON_NAME]" at bounding box center [505, 174] width 55 height 30
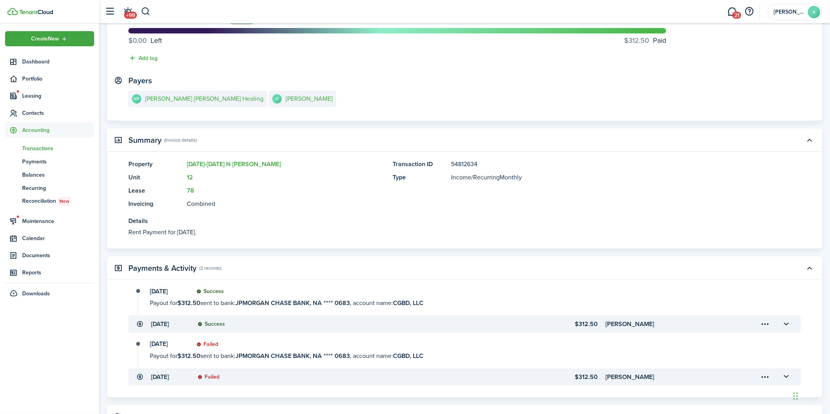
scroll to position [80, 0]
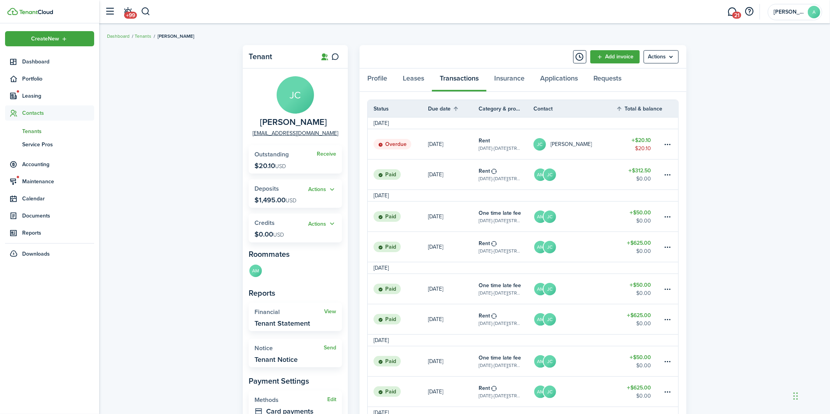
scroll to position [2, 0]
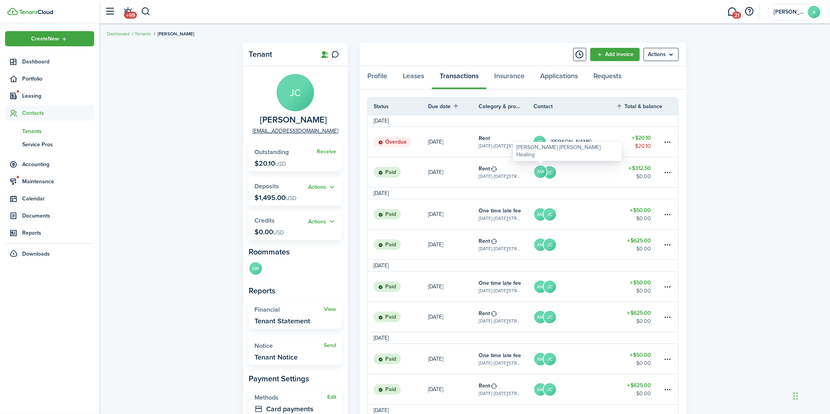
click at [539, 172] on avatar-text "AM" at bounding box center [540, 171] width 12 height 12
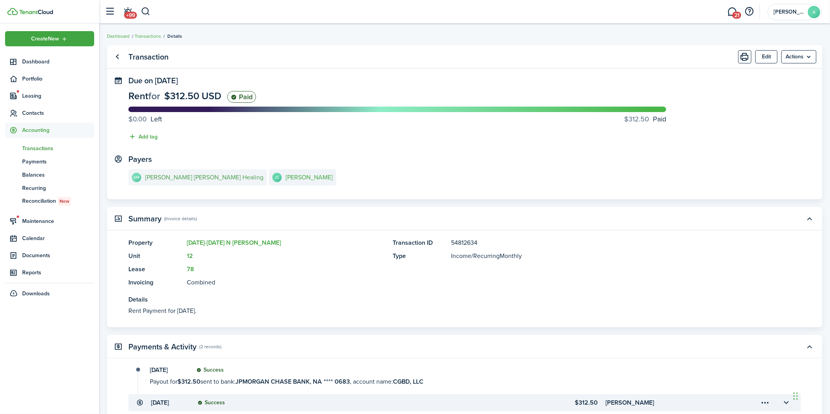
click at [177, 175] on e-details-info-title "[PERSON_NAME] [PERSON_NAME] Healing" at bounding box center [204, 177] width 118 height 7
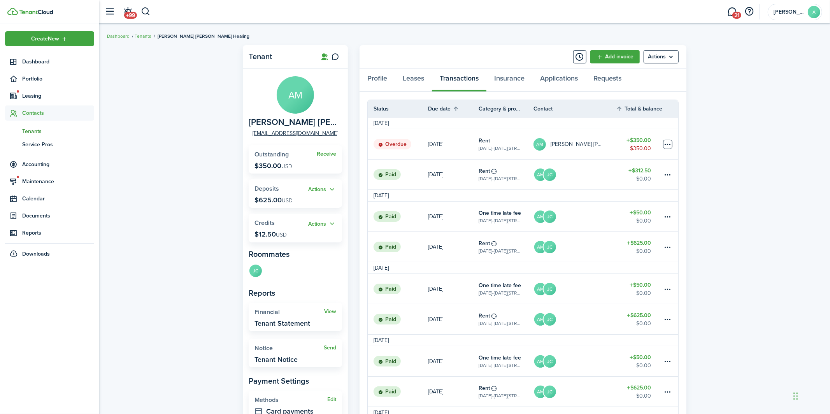
click at [663, 146] on table-menu-btn-icon at bounding box center [667, 144] width 9 height 9
click at [634, 262] on button "Delete" at bounding box center [638, 268] width 68 height 13
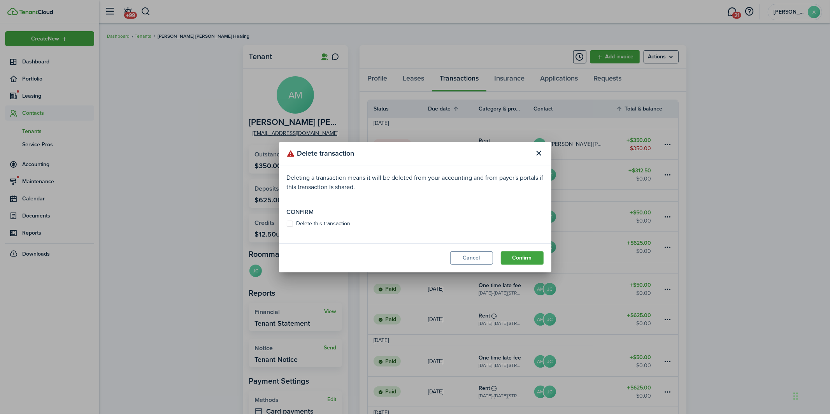
click at [320, 221] on label "Delete this transaction" at bounding box center [319, 224] width 64 height 6
click at [287, 223] on input "Delete this transaction" at bounding box center [286, 223] width 0 height 0
checkbox input "true"
click at [525, 258] on button "Confirm" at bounding box center [522, 257] width 43 height 13
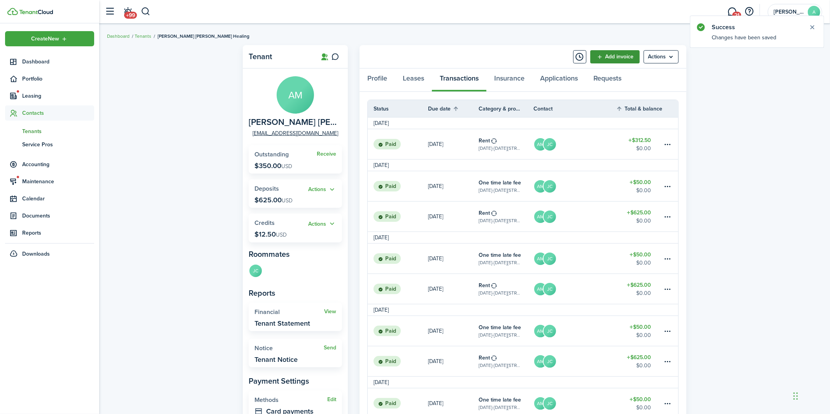
click at [611, 58] on link "Add invoice" at bounding box center [614, 56] width 49 height 13
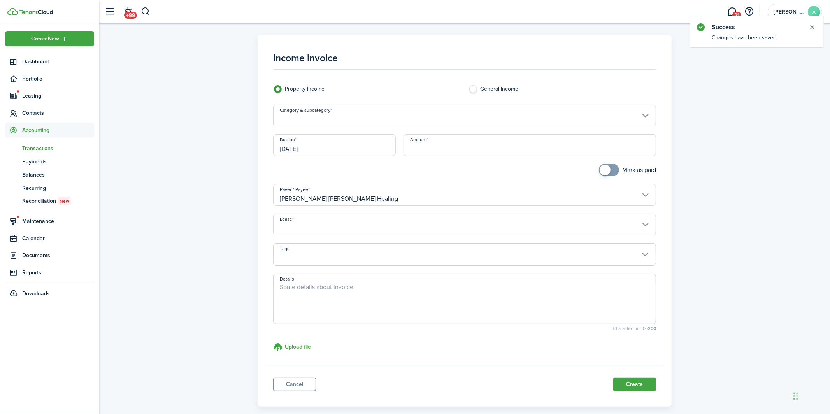
click at [396, 113] on input "Category & subcategory" at bounding box center [464, 116] width 383 height 22
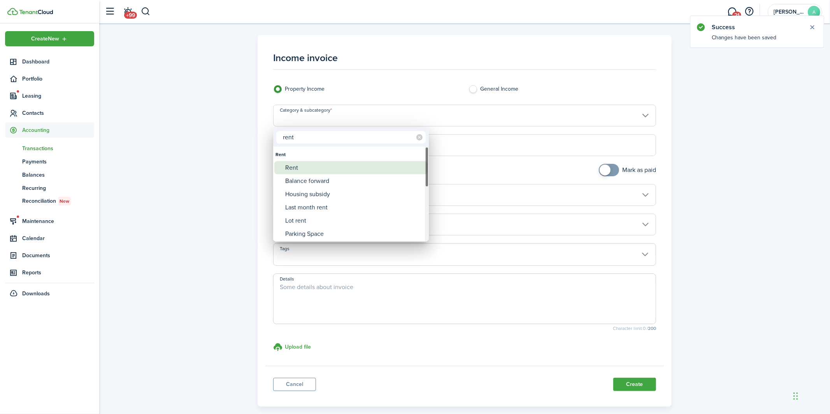
type input "rent"
click at [366, 165] on div "Rent" at bounding box center [354, 167] width 138 height 13
type input "Rent"
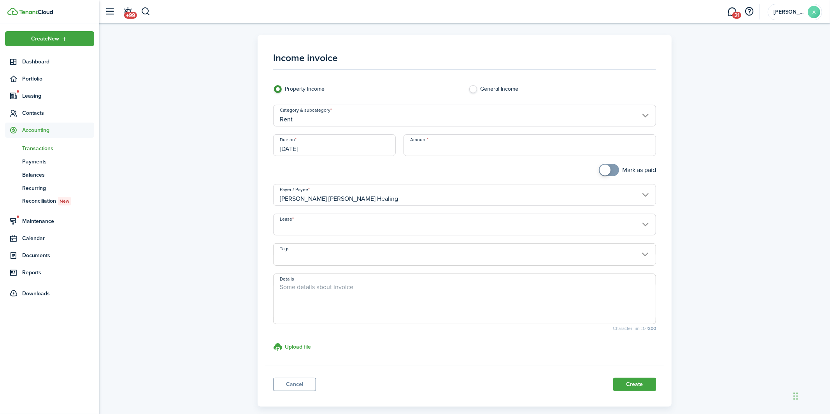
click at [351, 147] on input "[DATE]" at bounding box center [334, 145] width 123 height 22
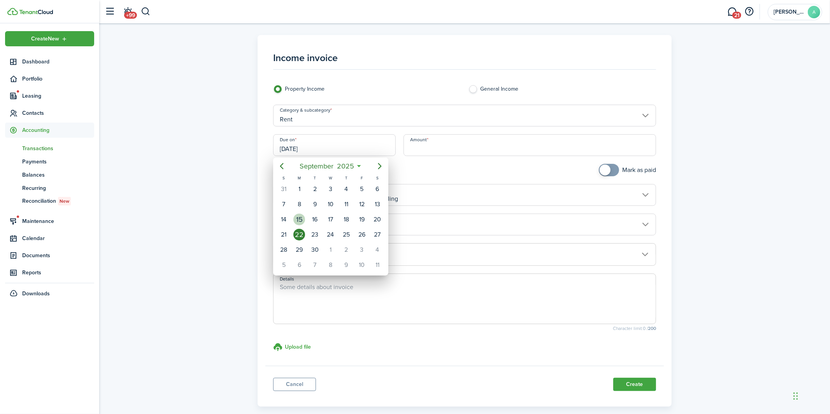
click at [304, 217] on div "15" at bounding box center [299, 220] width 12 height 12
type input "[DATE]"
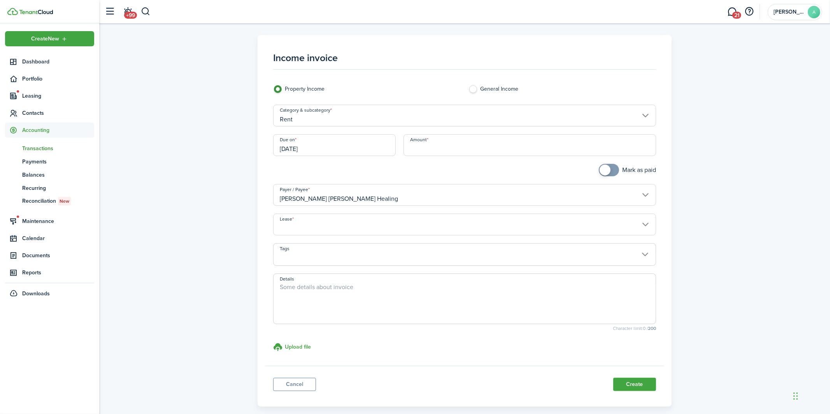
click at [492, 143] on input "Amount" at bounding box center [529, 145] width 252 height 22
click at [371, 219] on input "Lease" at bounding box center [464, 225] width 383 height 22
type input "$332.50"
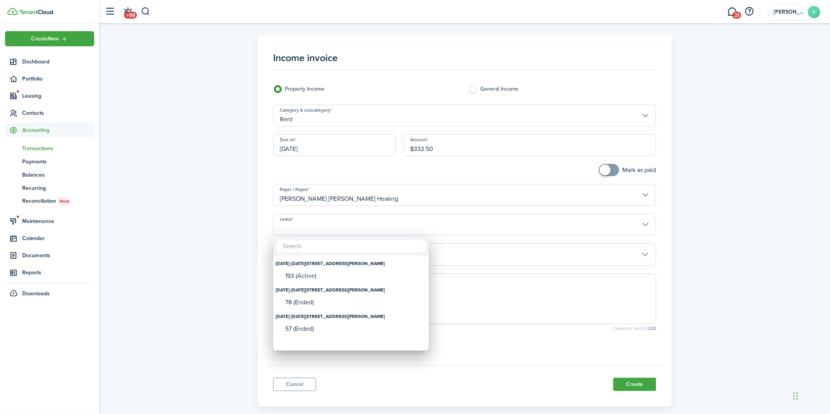
click at [331, 268] on div "[DATE]-[DATE][STREET_ADDRESS][PERSON_NAME]" at bounding box center [350, 263] width 151 height 13
click at [331, 271] on div "193 (Active)" at bounding box center [354, 276] width 138 height 12
type input "[DATE]-[DATE][STREET_ADDRESS][PERSON_NAME]. Lease #193 (Active)"
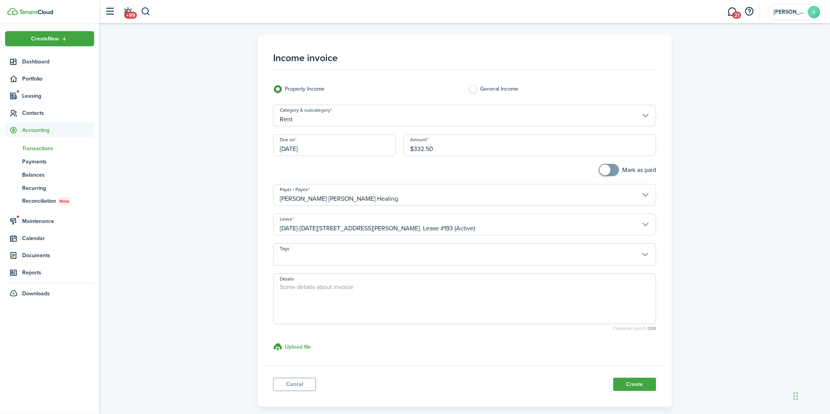
click at [636, 388] on button "Create" at bounding box center [634, 384] width 43 height 13
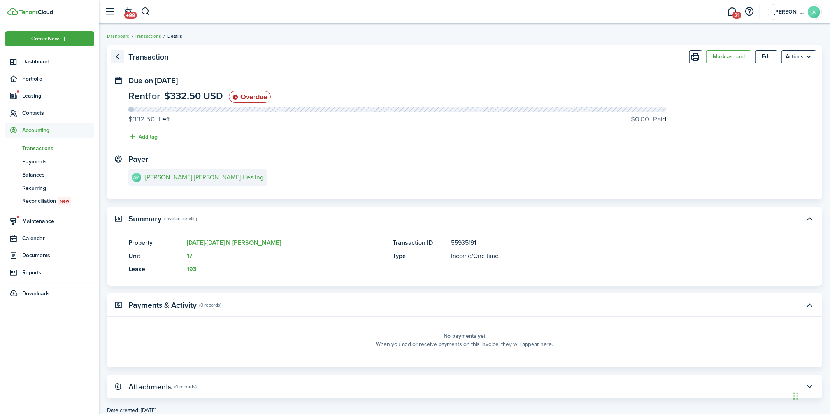
click at [111, 53] on link "Go back" at bounding box center [117, 56] width 13 height 13
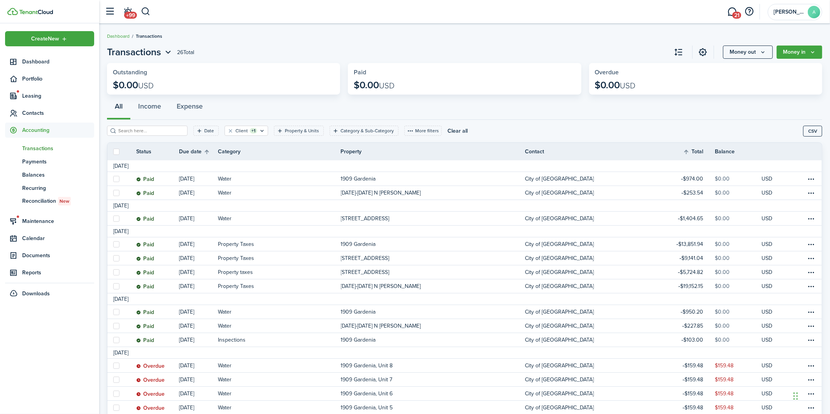
click at [151, 16] on header-wrapper "+99 21 Ashton A" at bounding box center [461, 11] width 721 height 23
click at [149, 14] on button "button" at bounding box center [146, 11] width 10 height 13
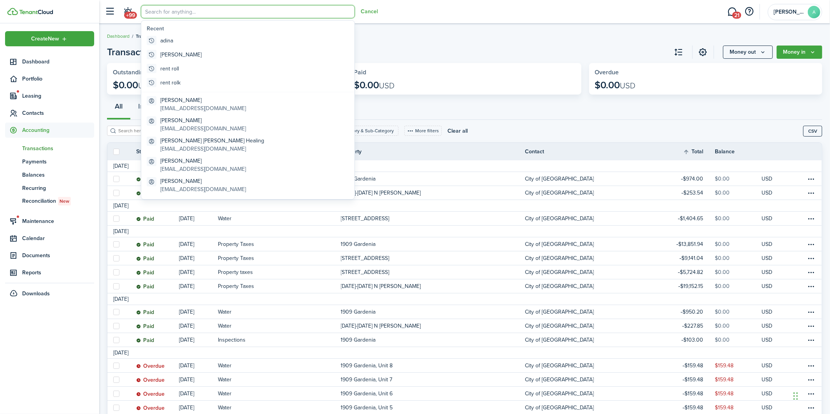
click at [170, 16] on input "search" at bounding box center [248, 11] width 214 height 13
click at [178, 40] on global-search-item "adina" at bounding box center [248, 41] width 208 height 14
type input "adina"
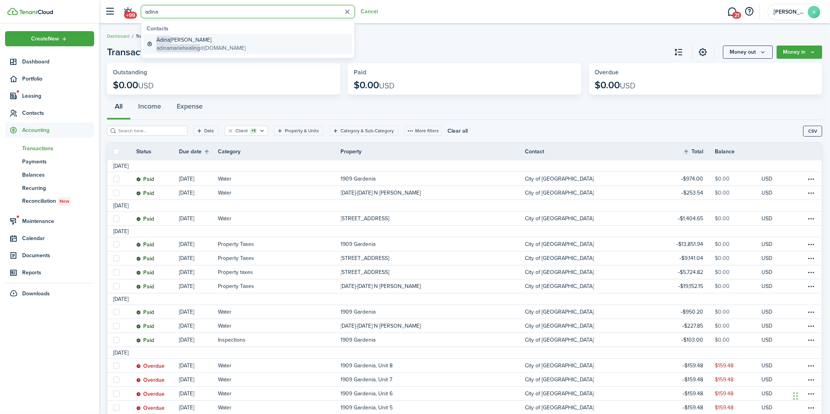
click at [182, 44] on span "adinamariehealing" at bounding box center [178, 48] width 44 height 8
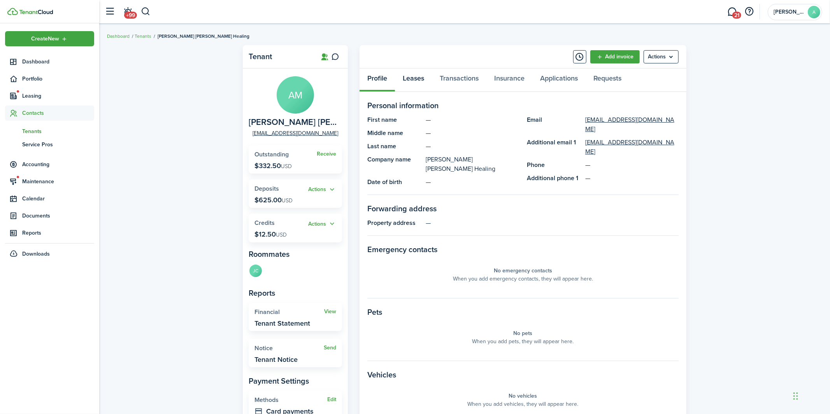
click at [424, 76] on link "Leases" at bounding box center [413, 79] width 37 height 23
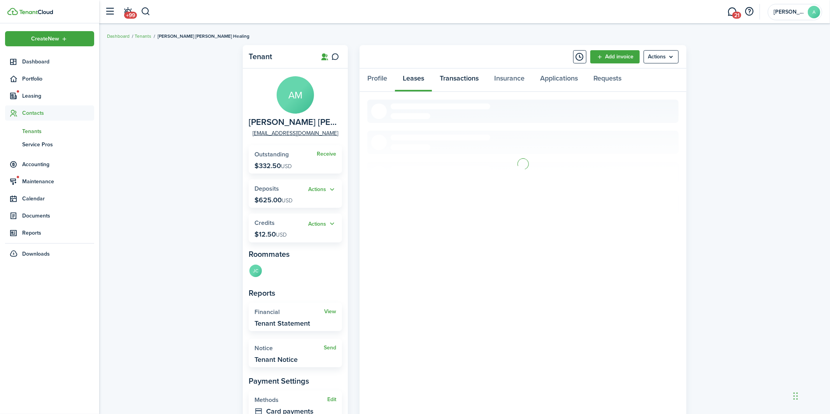
click at [453, 77] on link "Transactions" at bounding box center [459, 79] width 54 height 23
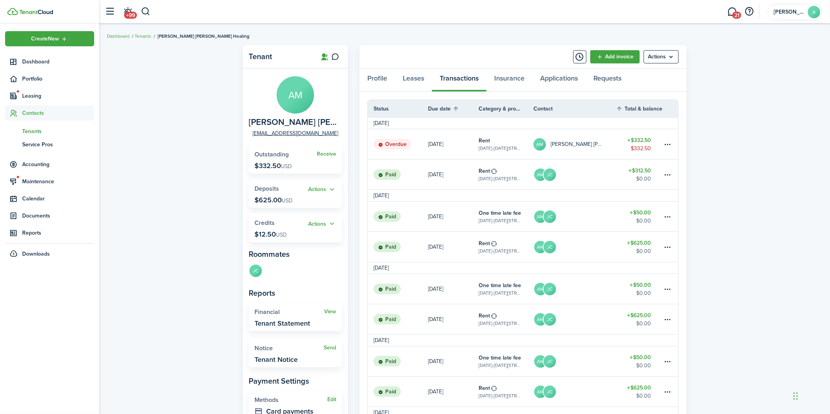
click at [139, 11] on header-control-items "+99" at bounding box center [125, 12] width 49 height 20
click at [142, 11] on button "button" at bounding box center [146, 11] width 10 height 13
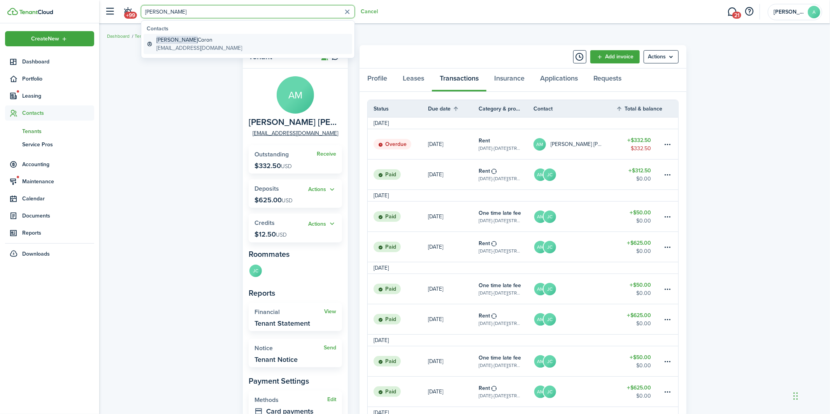
type input "[PERSON_NAME]"
click at [178, 46] on global-search-item-description "[EMAIL_ADDRESS][DOMAIN_NAME]" at bounding box center [199, 48] width 86 height 8
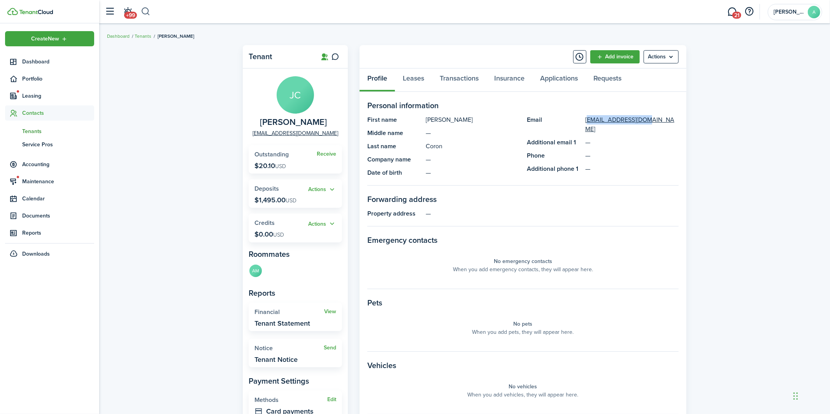
click at [149, 13] on button "button" at bounding box center [146, 11] width 10 height 13
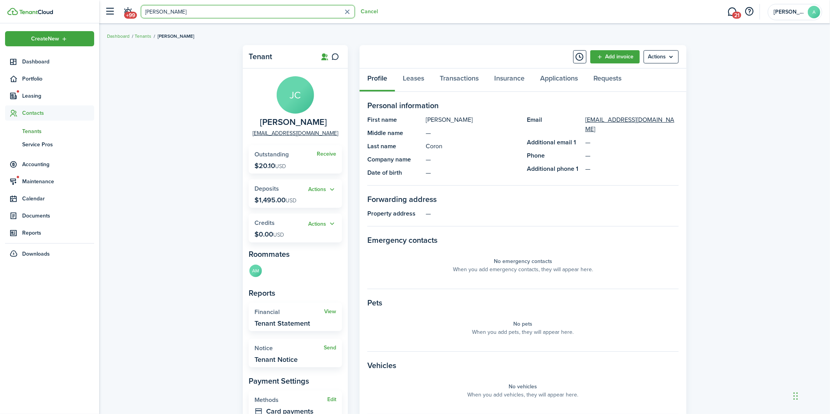
type input "[PERSON_NAME]"
click at [189, 47] on global-search-item-description "[EMAIL_ADDRESS][DOMAIN_NAME]" at bounding box center [199, 48] width 86 height 8
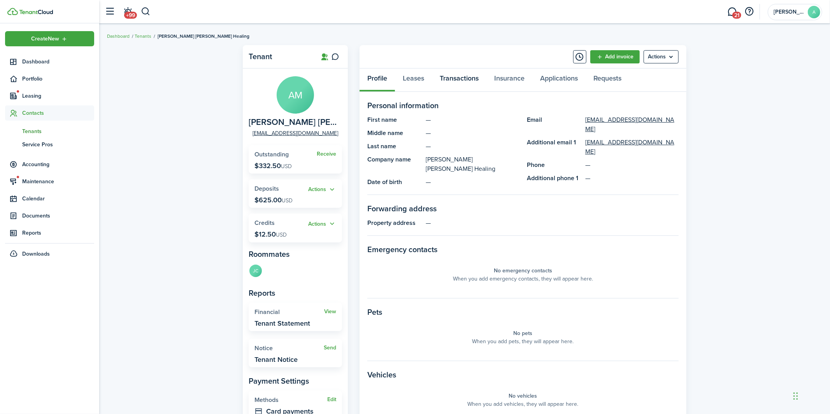
click at [448, 80] on link "Transactions" at bounding box center [459, 79] width 54 height 23
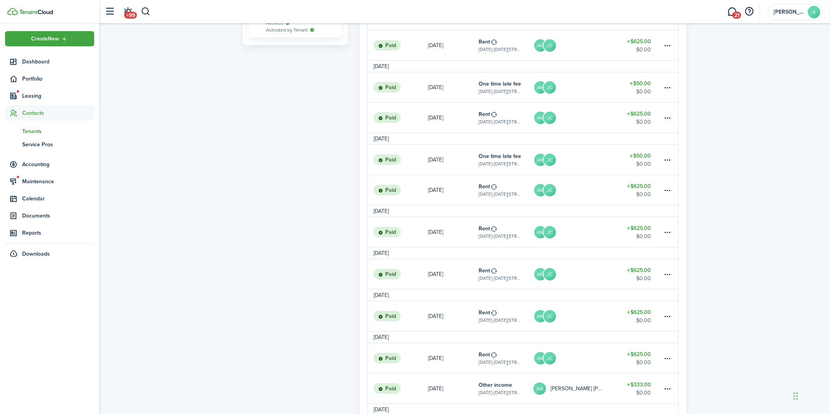
scroll to position [523, 0]
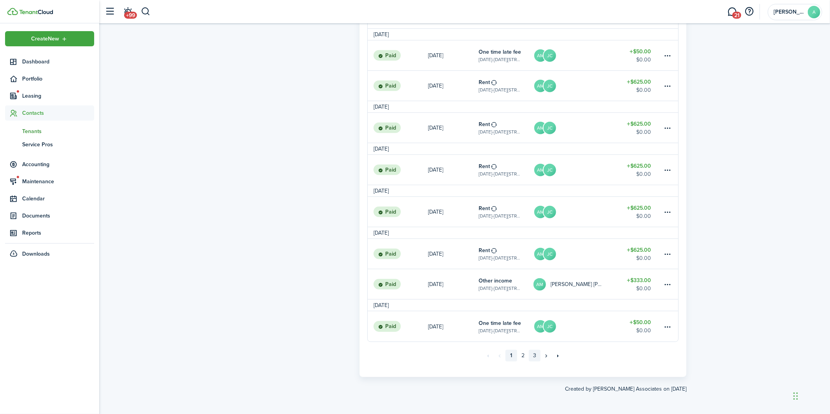
click at [531, 355] on link "3" at bounding box center [535, 356] width 12 height 12
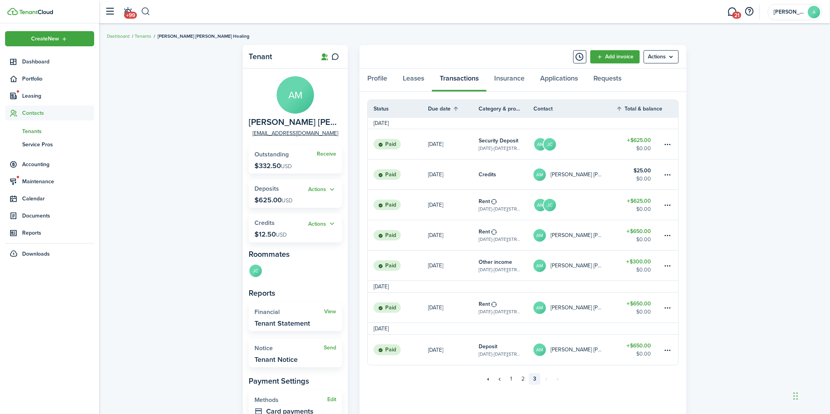
click at [144, 12] on button "button" at bounding box center [146, 11] width 10 height 13
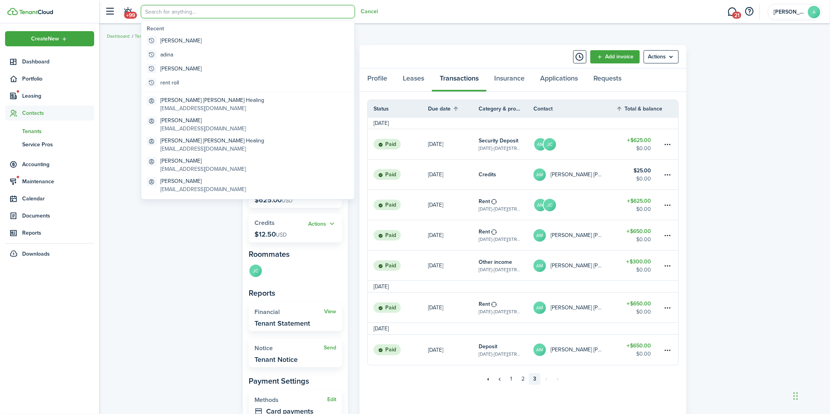
type input "a"
type input "n"
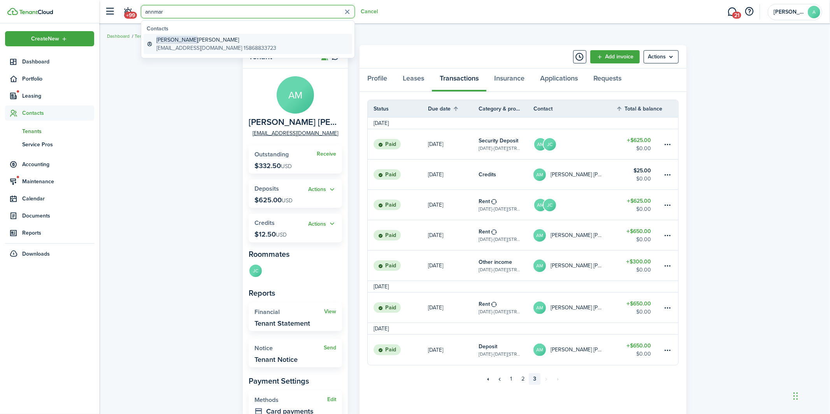
type input "annmar"
click at [209, 47] on global-search-item-description "[EMAIL_ADDRESS][DOMAIN_NAME] 15868833723" at bounding box center [216, 48] width 120 height 8
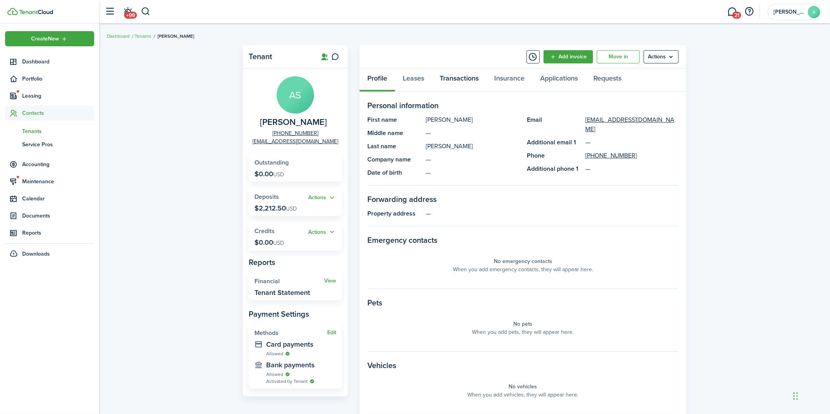
click at [449, 89] on link "Transactions" at bounding box center [459, 79] width 54 height 23
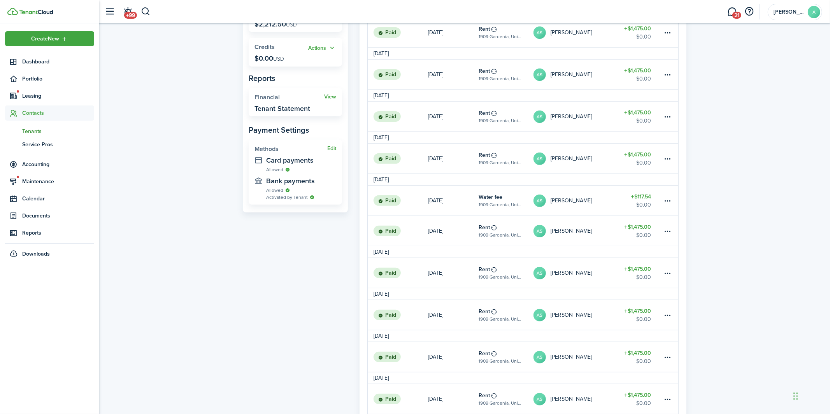
scroll to position [271, 0]
